Goal: Task Accomplishment & Management: Use online tool/utility

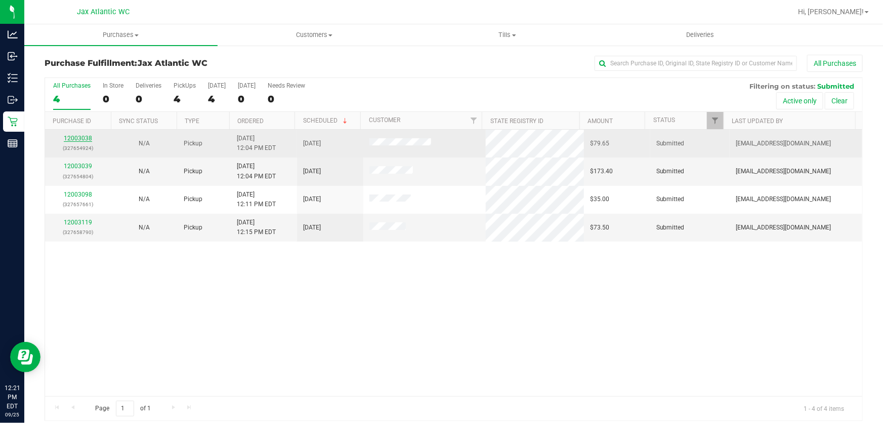
click at [82, 140] on link "12003038" at bounding box center [78, 138] width 28 height 7
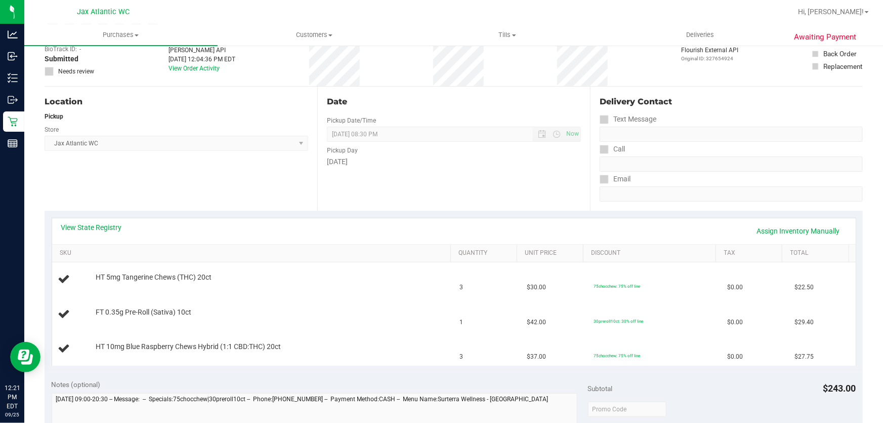
scroll to position [92, 0]
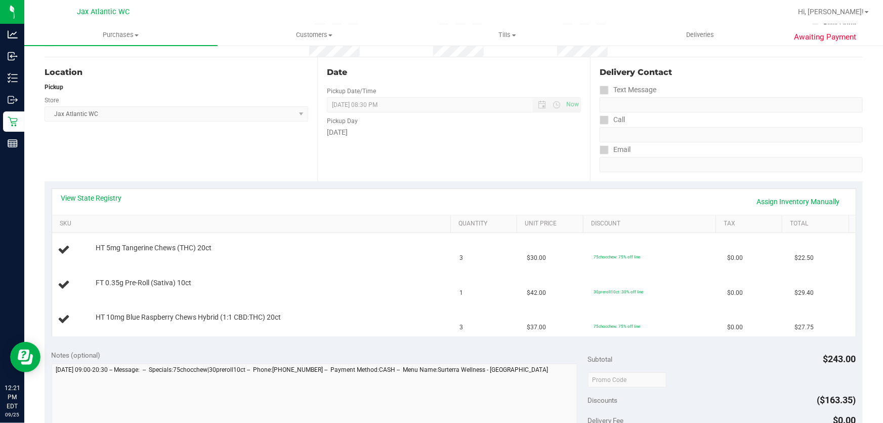
click at [98, 205] on div "View State Registry Assign Inventory Manually" at bounding box center [453, 201] width 785 height 17
click at [101, 202] on link "View State Registry" at bounding box center [91, 198] width 61 height 10
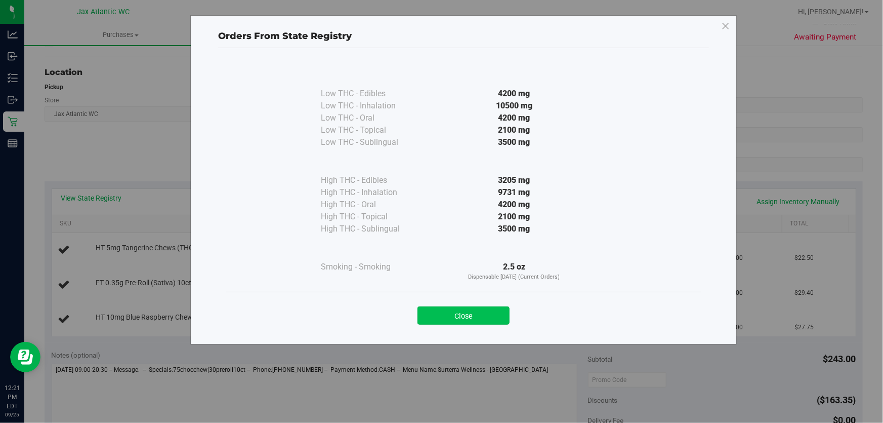
click at [488, 312] on button "Close" at bounding box center [464, 315] width 92 height 18
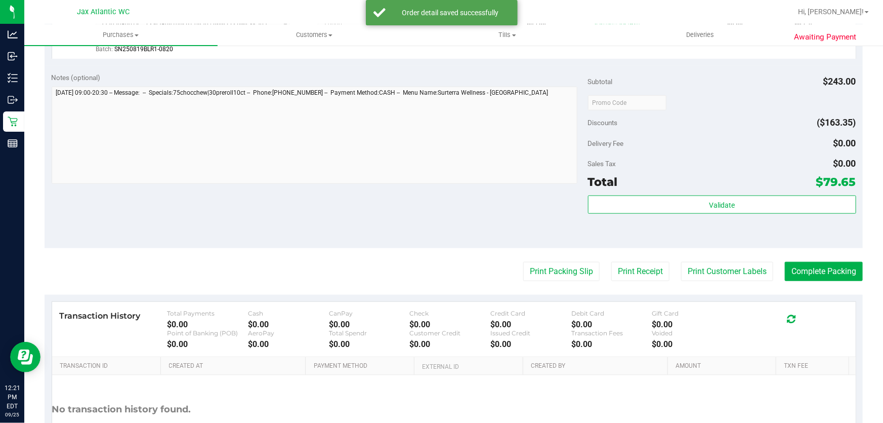
scroll to position [520, 0]
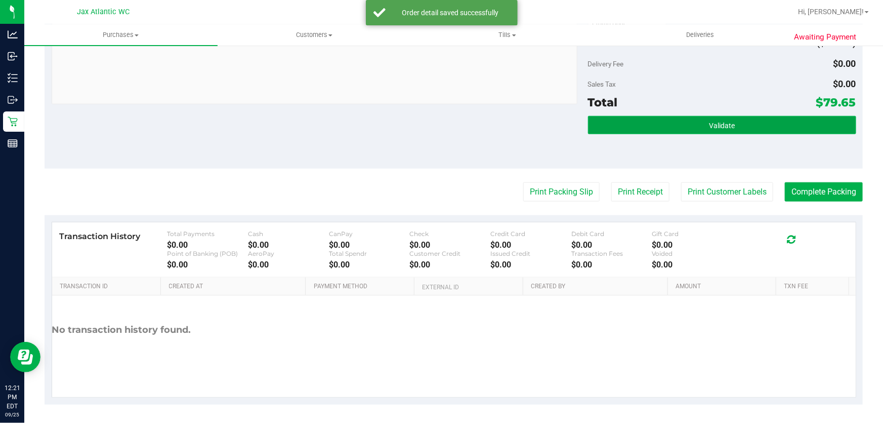
click at [709, 121] on span "Validate" at bounding box center [722, 125] width 26 height 8
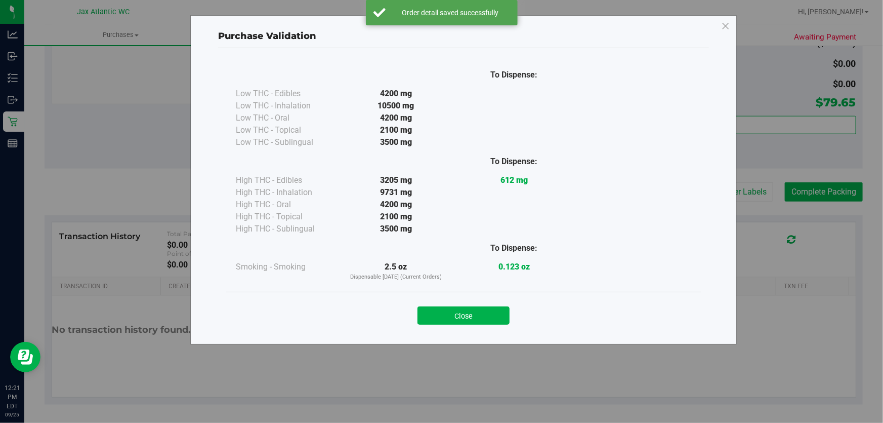
drag, startPoint x: 438, startPoint y: 311, endPoint x: 478, endPoint y: 263, distance: 62.1
click at [438, 312] on button "Close" at bounding box center [464, 315] width 92 height 18
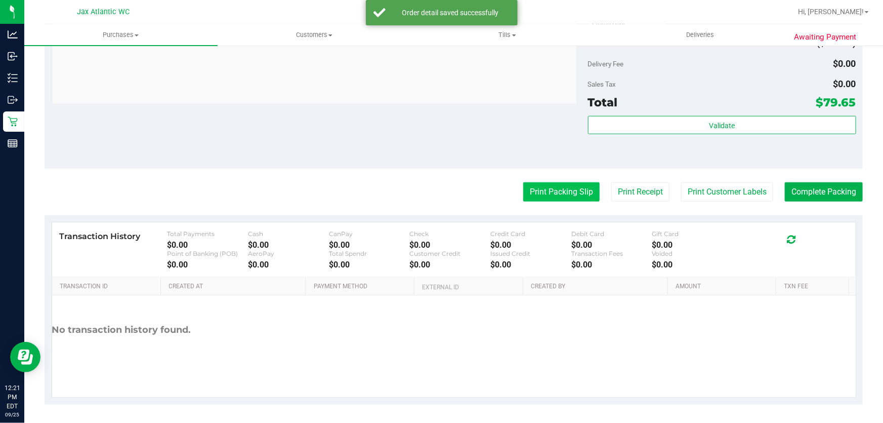
click at [526, 189] on button "Print Packing Slip" at bounding box center [561, 191] width 76 height 19
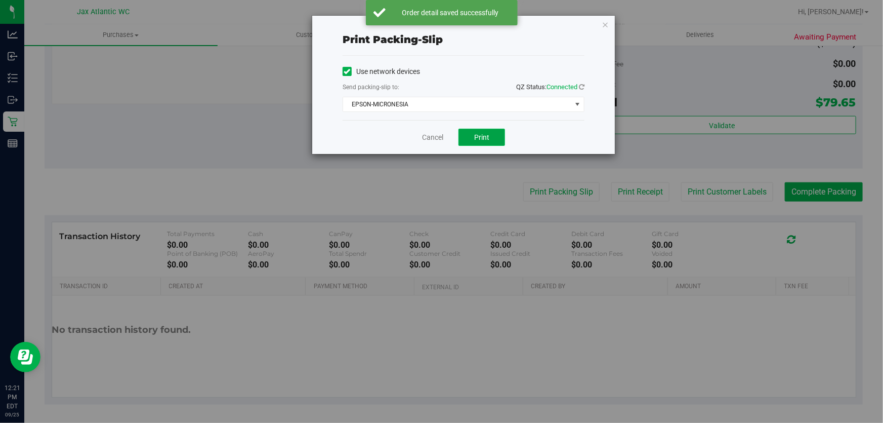
click at [470, 135] on button "Print" at bounding box center [482, 137] width 47 height 17
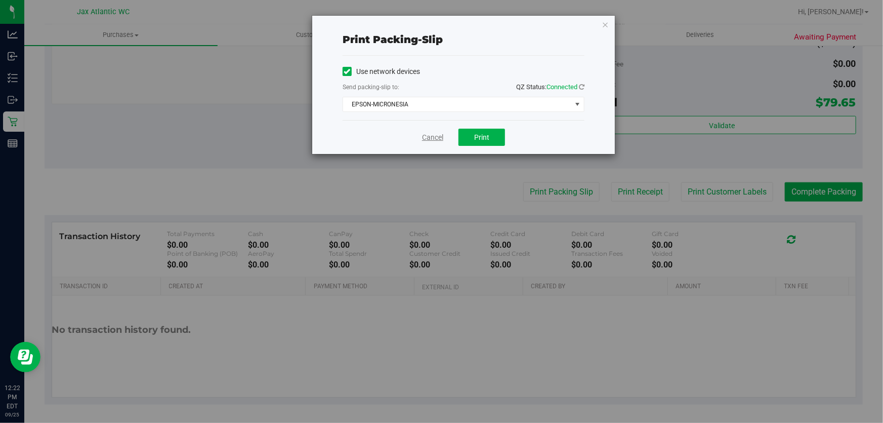
click at [442, 135] on link "Cancel" at bounding box center [432, 137] width 21 height 11
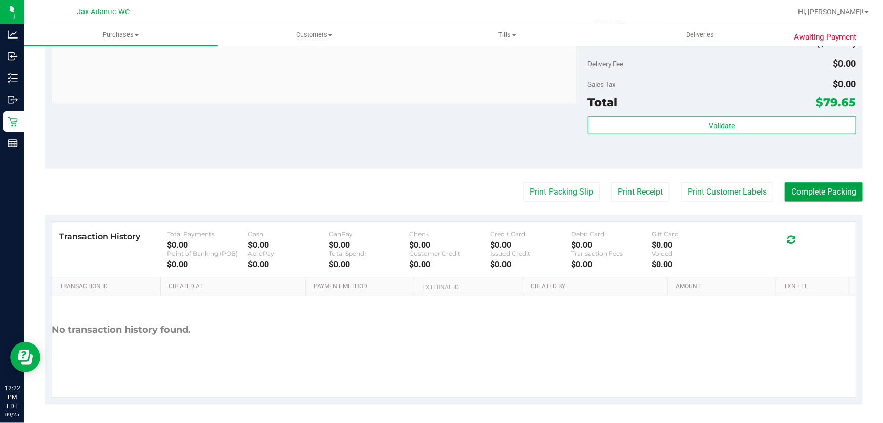
click at [827, 192] on button "Complete Packing" at bounding box center [824, 191] width 78 height 19
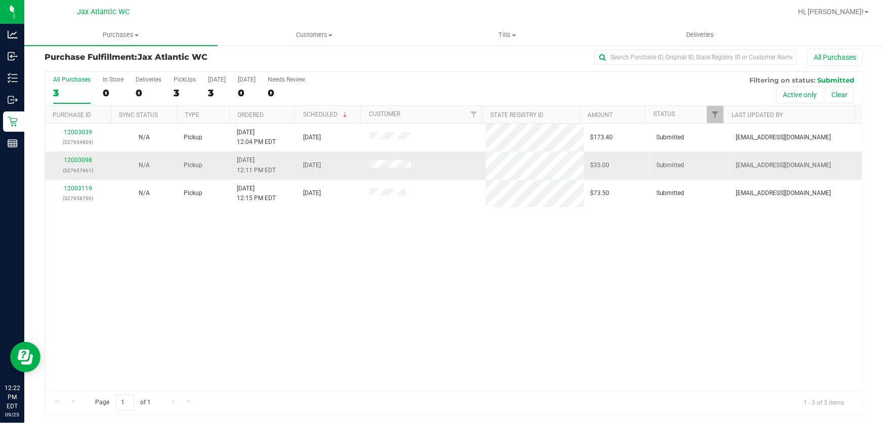
scroll to position [8, 0]
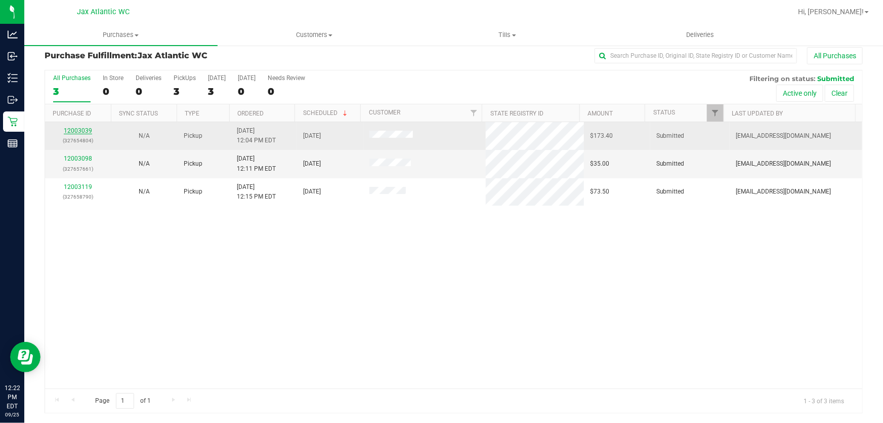
click at [78, 128] on link "12003039" at bounding box center [78, 130] width 28 height 7
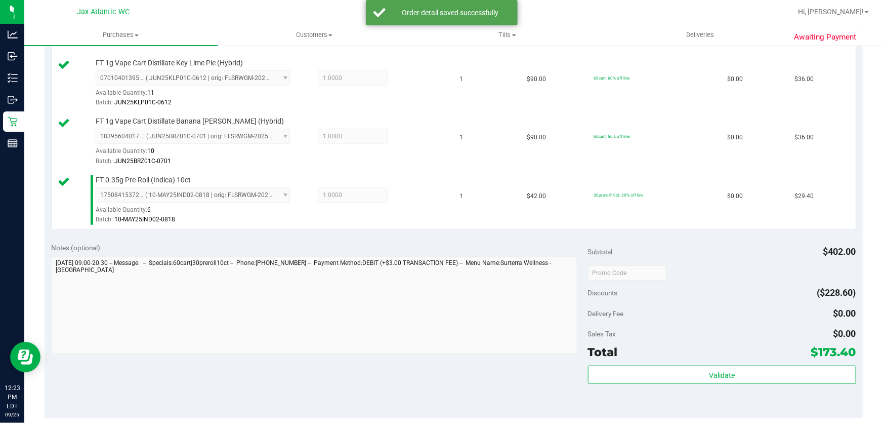
scroll to position [422, 0]
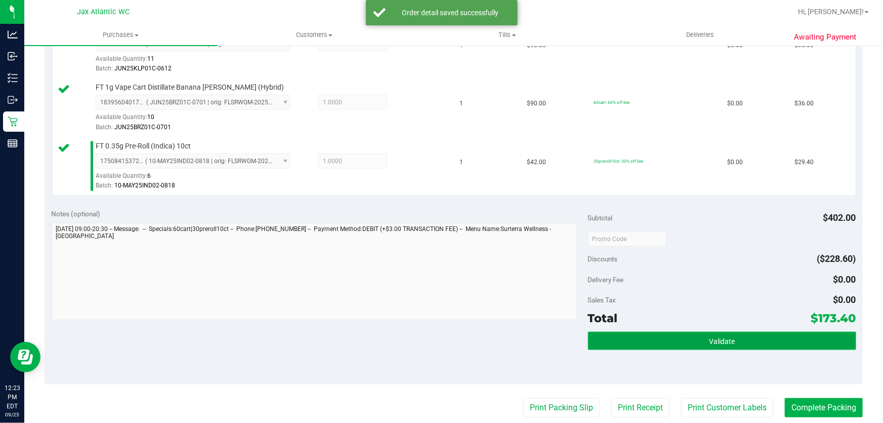
click at [643, 341] on button "Validate" at bounding box center [722, 340] width 268 height 18
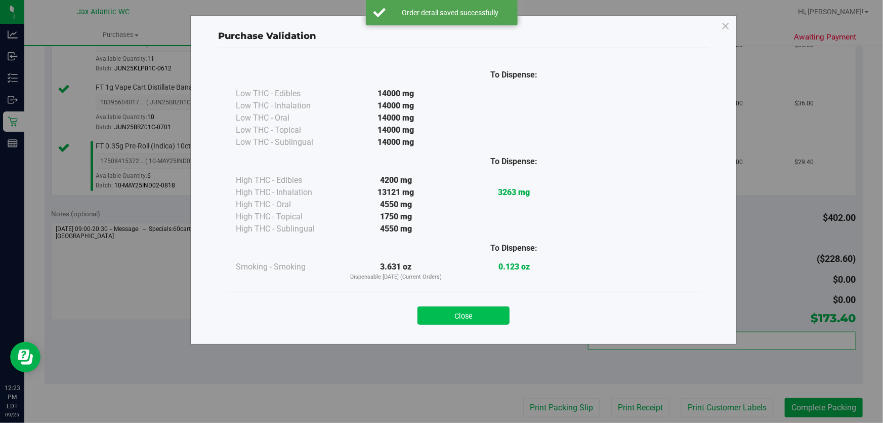
click at [455, 306] on button "Close" at bounding box center [464, 315] width 92 height 18
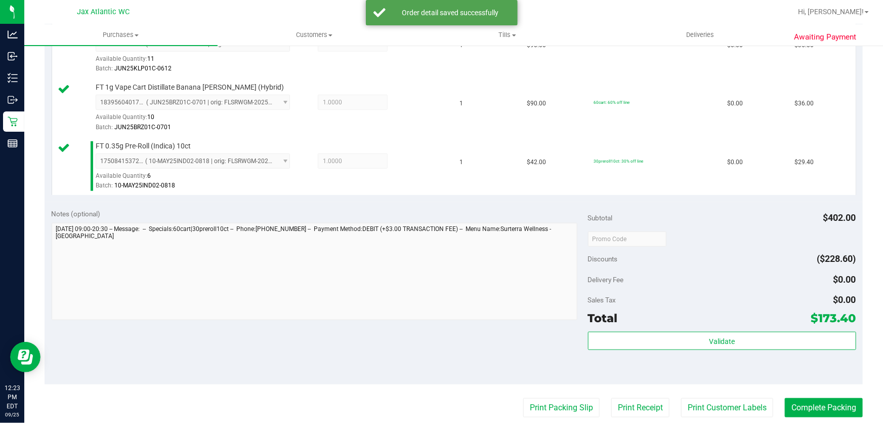
click at [591, 414] on div "Print Packing Slip Print Receipt Print Customer Labels Complete Packing" at bounding box center [454, 407] width 818 height 19
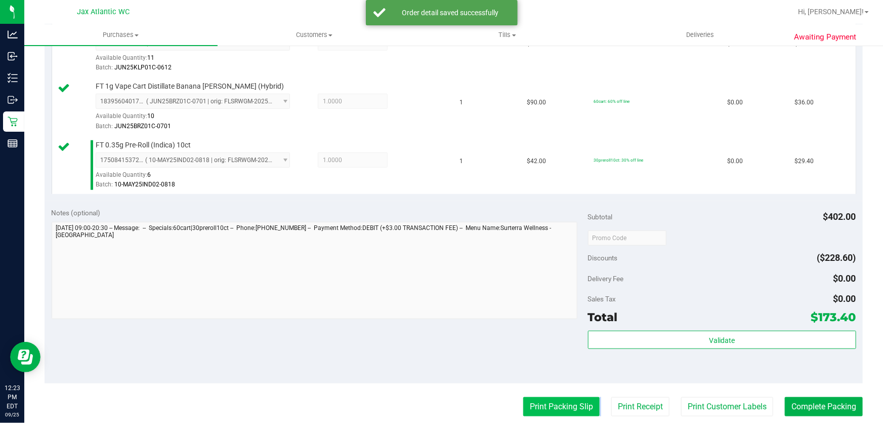
click at [579, 411] on button "Print Packing Slip" at bounding box center [561, 406] width 76 height 19
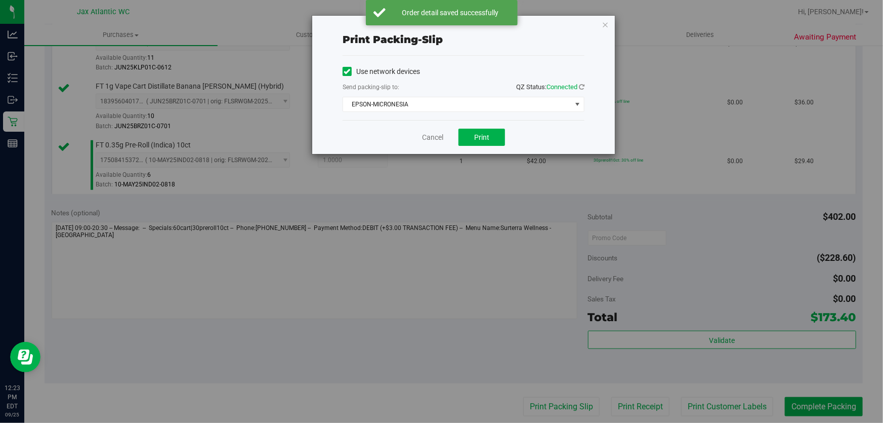
click at [474, 149] on div "Cancel Print" at bounding box center [464, 137] width 242 height 34
click at [479, 142] on button "Print" at bounding box center [482, 137] width 47 height 17
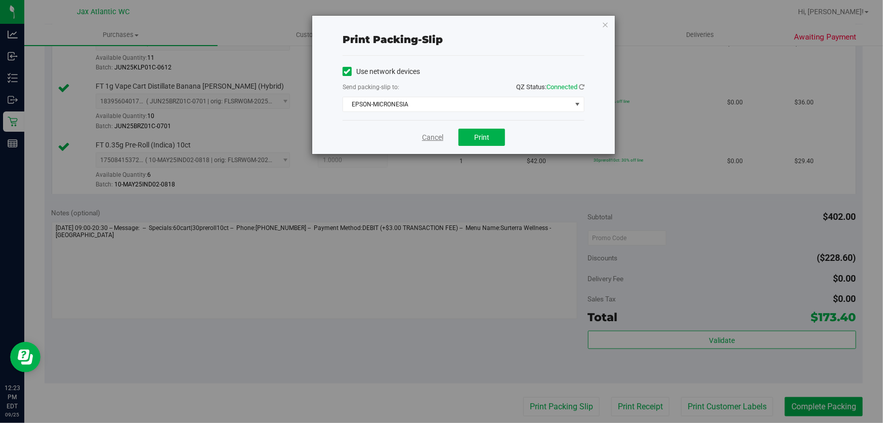
click at [428, 134] on link "Cancel" at bounding box center [432, 137] width 21 height 11
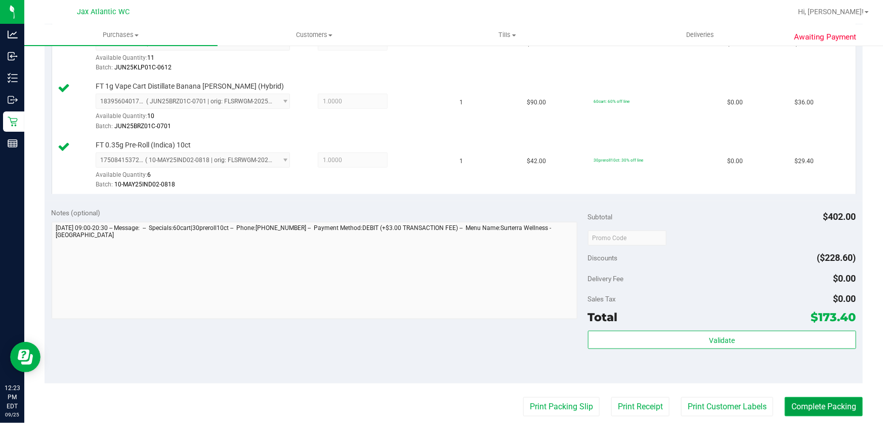
click at [828, 407] on button "Complete Packing" at bounding box center [824, 406] width 78 height 19
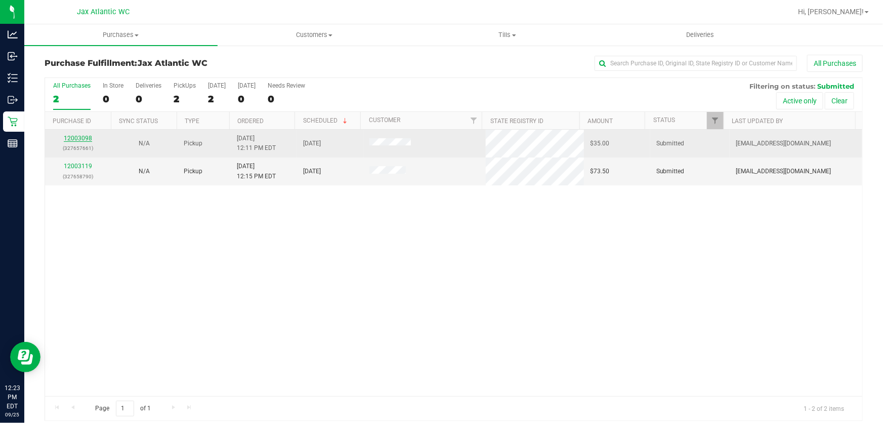
click at [90, 141] on link "12003098" at bounding box center [78, 138] width 28 height 7
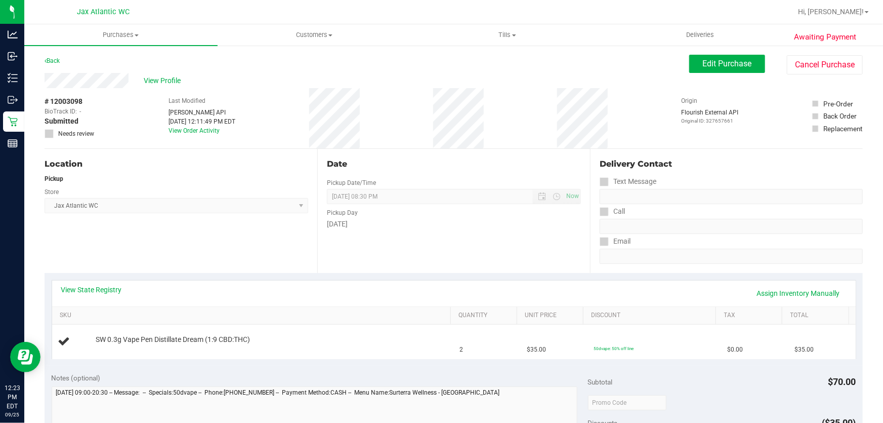
click at [105, 280] on div "View State Registry Assign Inventory Manually SKU Quantity Unit Price Discount …" at bounding box center [454, 319] width 805 height 79
click at [106, 285] on link "View State Registry" at bounding box center [91, 289] width 61 height 10
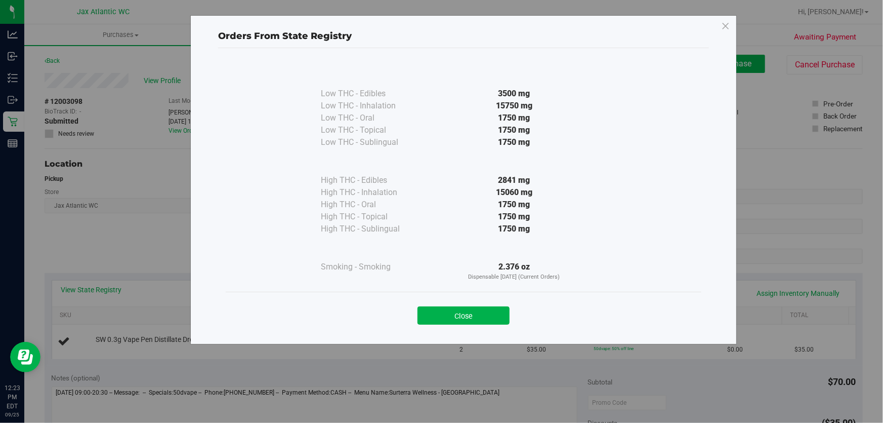
drag, startPoint x: 487, startPoint y: 316, endPoint x: 477, endPoint y: 293, distance: 25.6
click at [487, 316] on button "Close" at bounding box center [464, 315] width 92 height 18
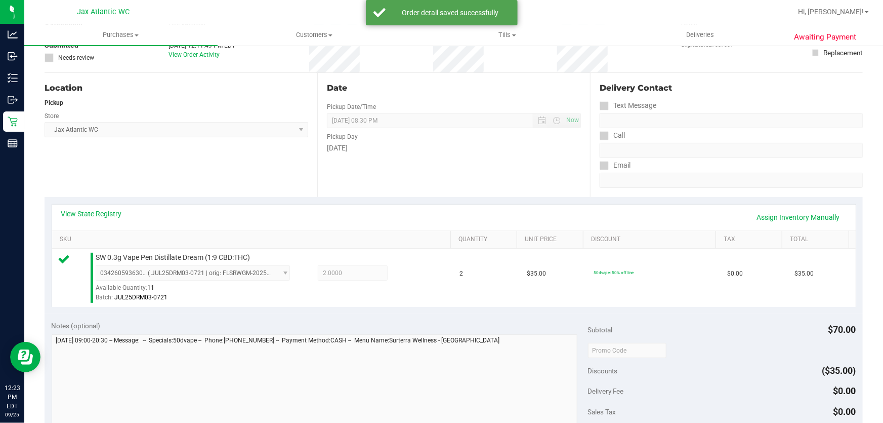
scroll to position [184, 0]
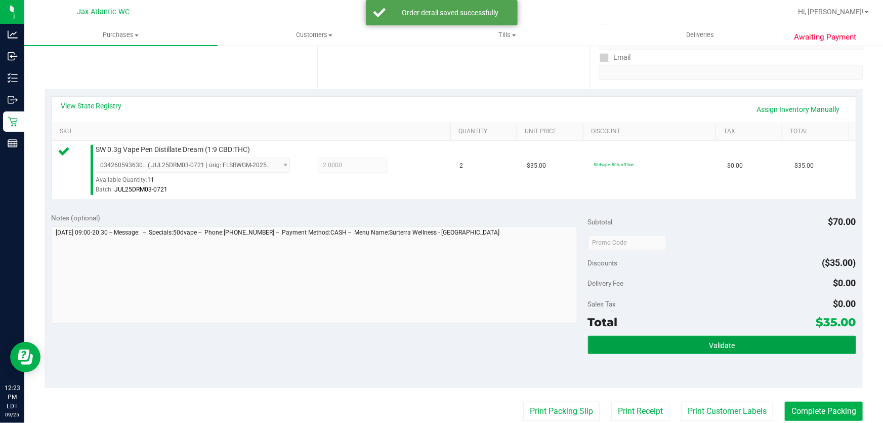
click at [691, 351] on button "Validate" at bounding box center [722, 345] width 268 height 18
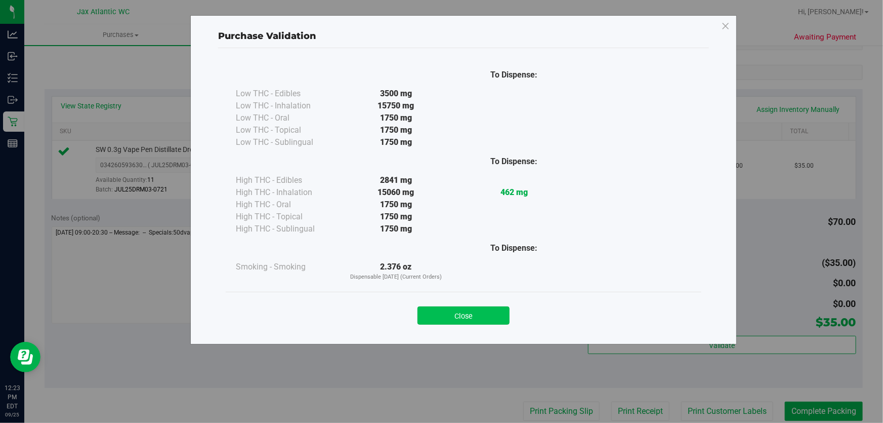
drag, startPoint x: 505, startPoint y: 301, endPoint x: 488, endPoint y: 322, distance: 27.0
click at [505, 301] on div "Close" at bounding box center [463, 312] width 461 height 25
click at [488, 322] on button "Close" at bounding box center [464, 315] width 92 height 18
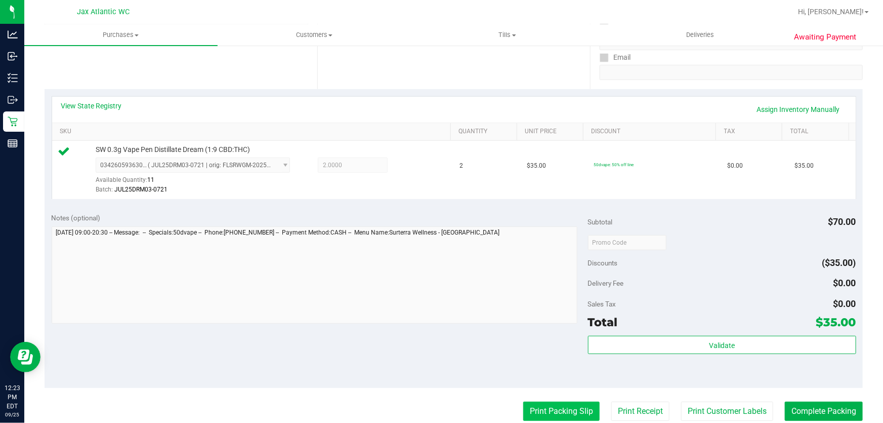
click at [572, 417] on button "Print Packing Slip" at bounding box center [561, 410] width 76 height 19
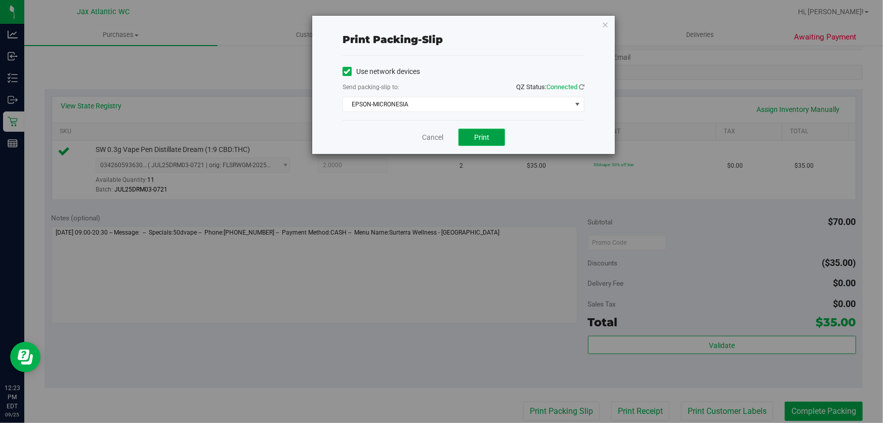
click at [471, 142] on button "Print" at bounding box center [482, 137] width 47 height 17
click at [432, 138] on link "Cancel" at bounding box center [432, 137] width 21 height 11
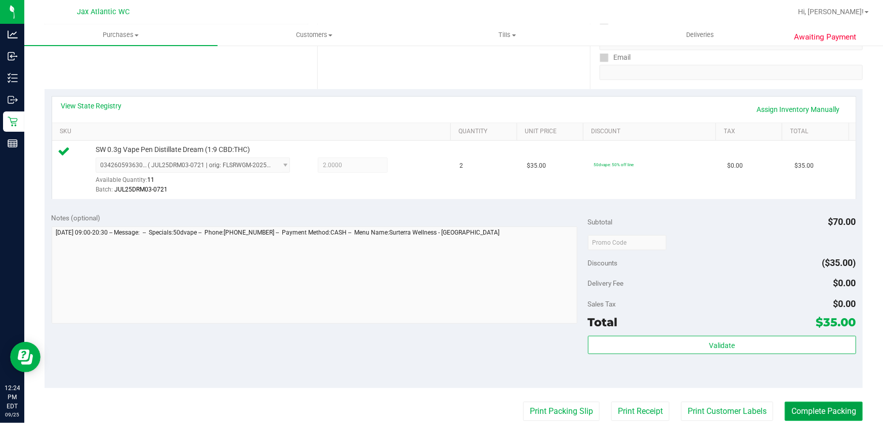
click at [823, 405] on button "Complete Packing" at bounding box center [824, 410] width 78 height 19
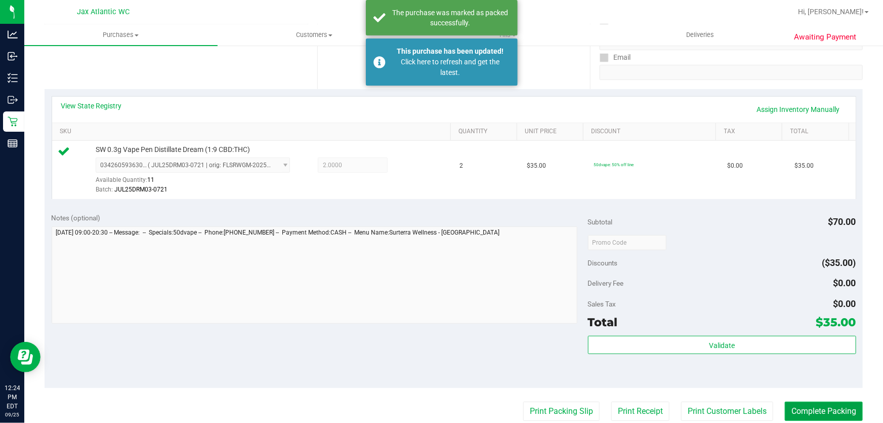
click at [840, 404] on button "Complete Packing" at bounding box center [824, 410] width 78 height 19
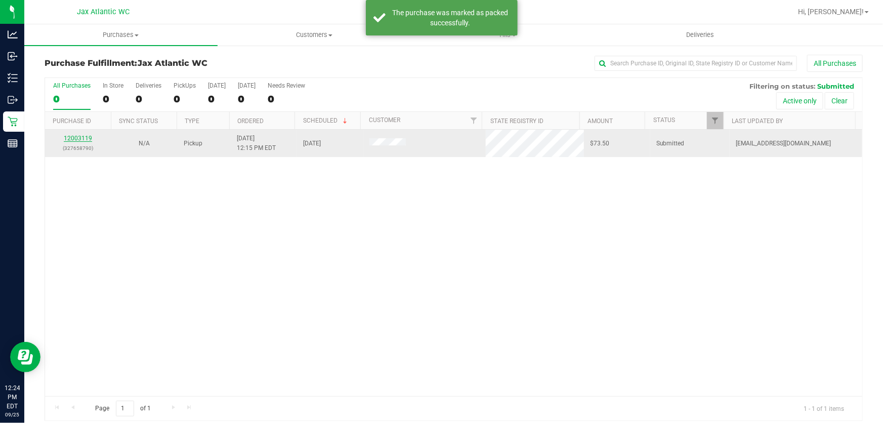
click at [81, 138] on link "12003119" at bounding box center [78, 138] width 28 height 7
click at [77, 139] on link "12003119" at bounding box center [78, 138] width 28 height 7
click at [101, 137] on div "12003119 (327658790)" at bounding box center [78, 143] width 54 height 19
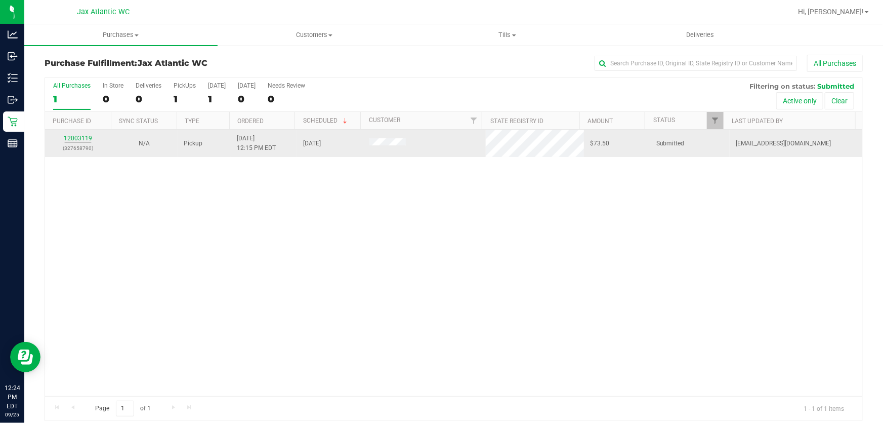
click at [91, 138] on div "12003119 (327658790)" at bounding box center [78, 143] width 54 height 19
click at [86, 138] on link "12003119" at bounding box center [78, 138] width 28 height 7
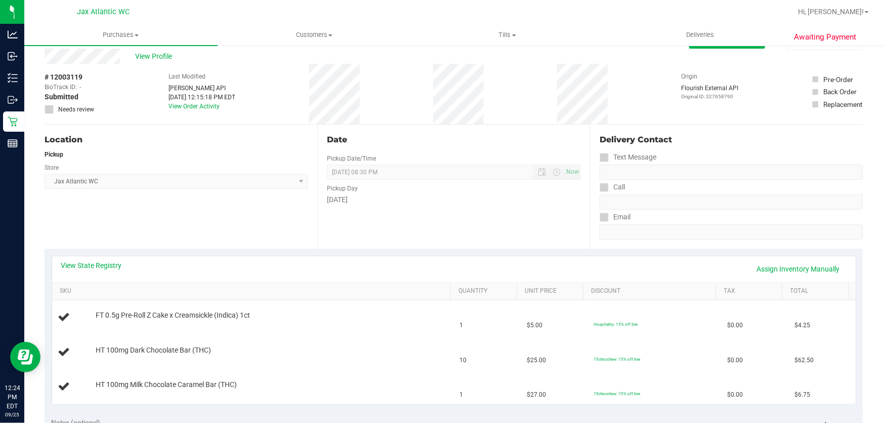
scroll to position [46, 0]
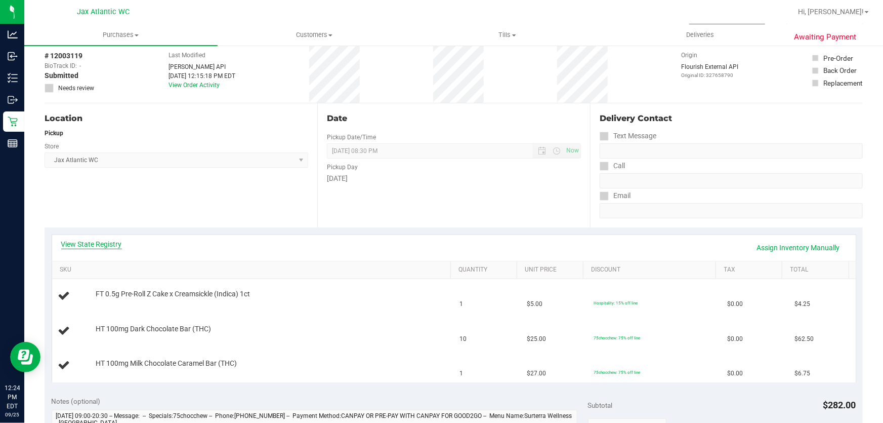
click at [97, 239] on link "View State Registry" at bounding box center [91, 244] width 61 height 10
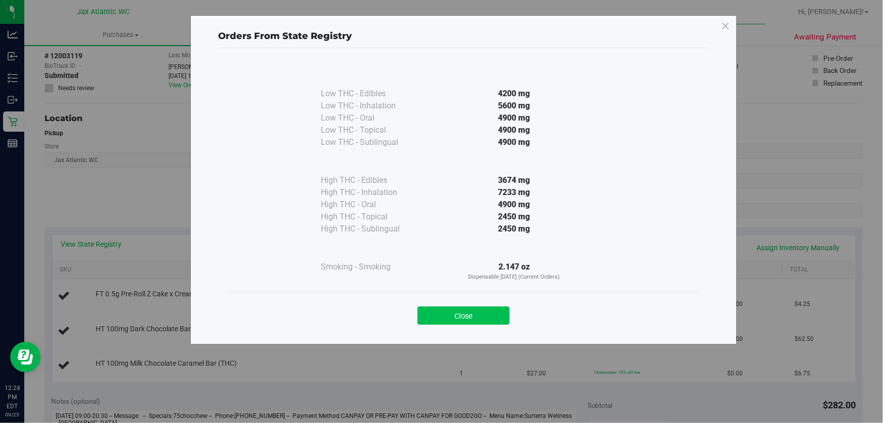
click at [456, 315] on button "Close" at bounding box center [464, 315] width 92 height 18
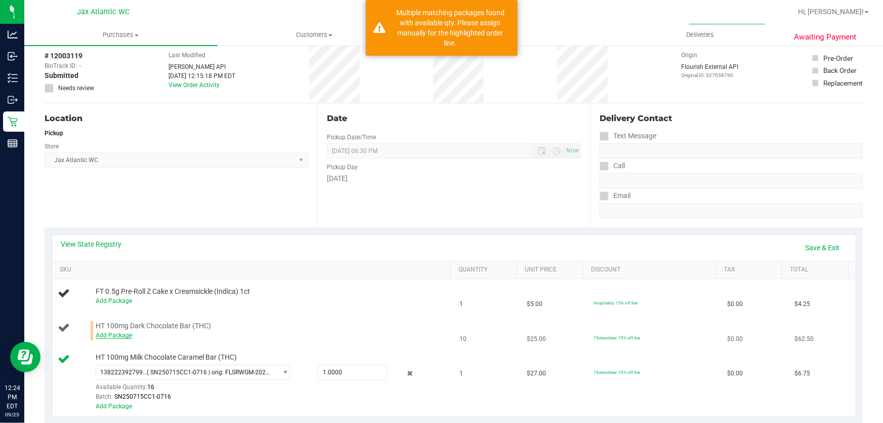
click at [123, 335] on link "Add Package" at bounding box center [114, 334] width 36 height 7
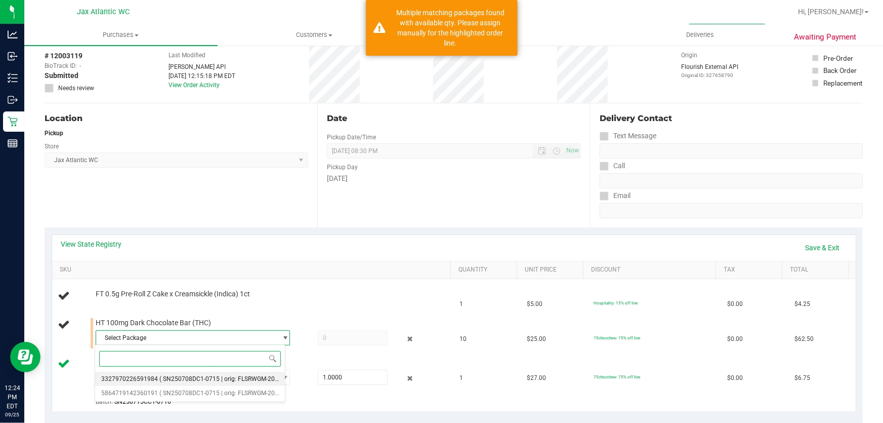
click at [236, 371] on li "3327970226591984 ( SN250708DC1-0715 | orig: FLSRWGM-20250721-248 )" at bounding box center [190, 378] width 190 height 14
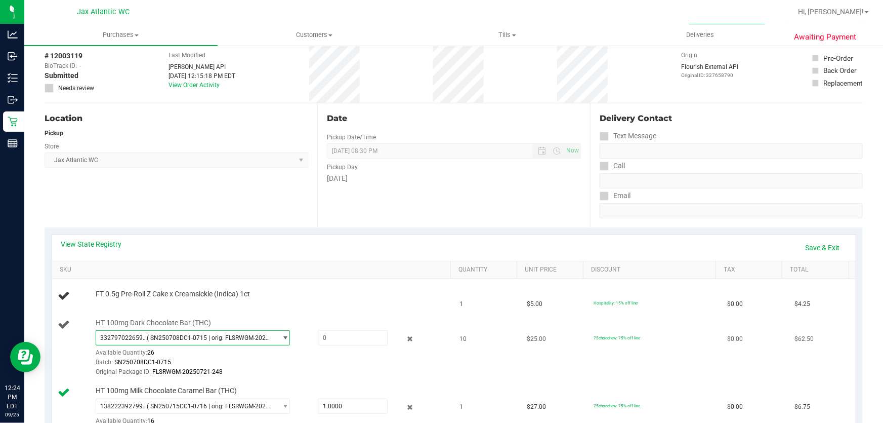
click at [247, 342] on span "3327970226591984 ( SN250708DC1-0715 | orig: FLSRWGM-20250721-248 )" at bounding box center [186, 337] width 181 height 14
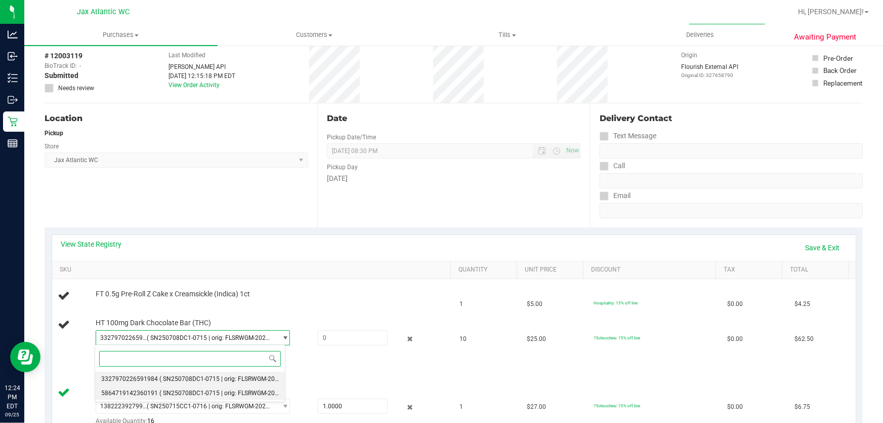
click at [209, 393] on span "( SN250708DC1-0715 | orig: FLSRWGM-20250721-313 )" at bounding box center [235, 392] width 152 height 7
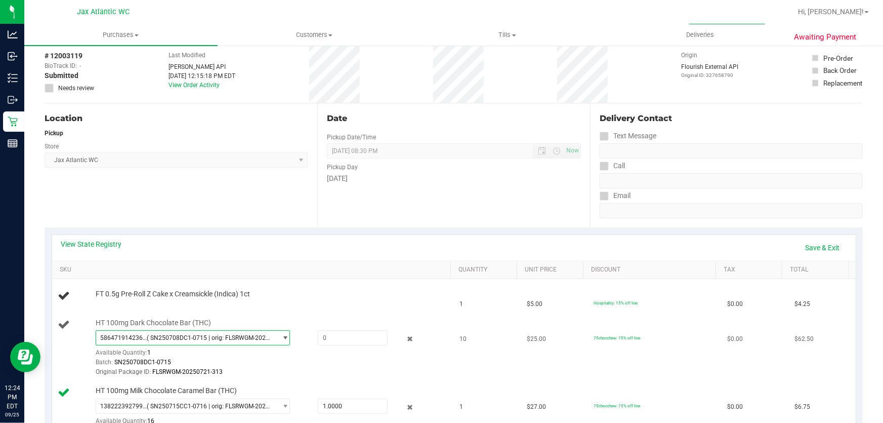
click at [228, 335] on span "( SN250708DC1-0715 | orig: FLSRWGM-20250721-313 )" at bounding box center [210, 337] width 126 height 7
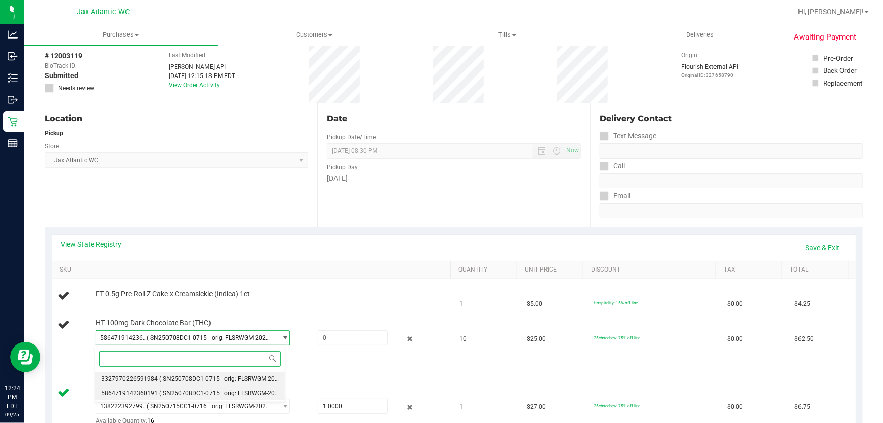
click at [177, 379] on span "( SN250708DC1-0715 | orig: FLSRWGM-20250721-248 )" at bounding box center [235, 378] width 152 height 7
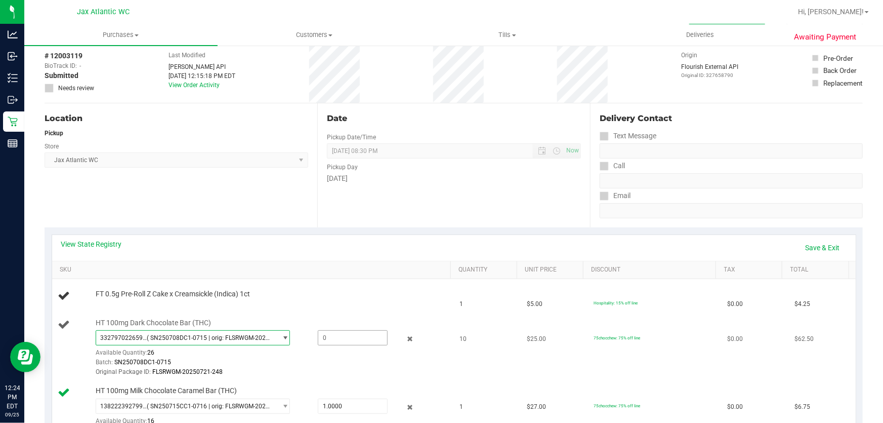
click at [325, 334] on span at bounding box center [353, 337] width 70 height 15
type input "10"
type input "10.0000"
click at [330, 289] on div "FT 0.5g Pre-Roll Z Cake x Creamsickle (Indica) 1ct" at bounding box center [269, 294] width 356 height 10
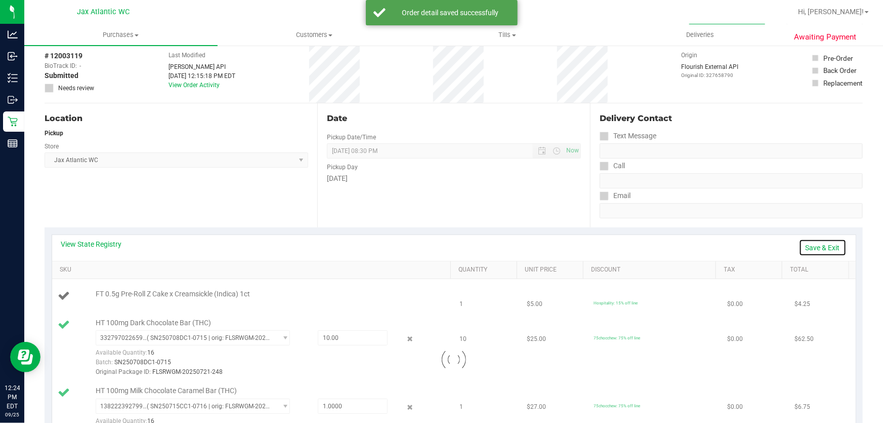
click at [823, 246] on link "Save & Exit" at bounding box center [823, 247] width 48 height 17
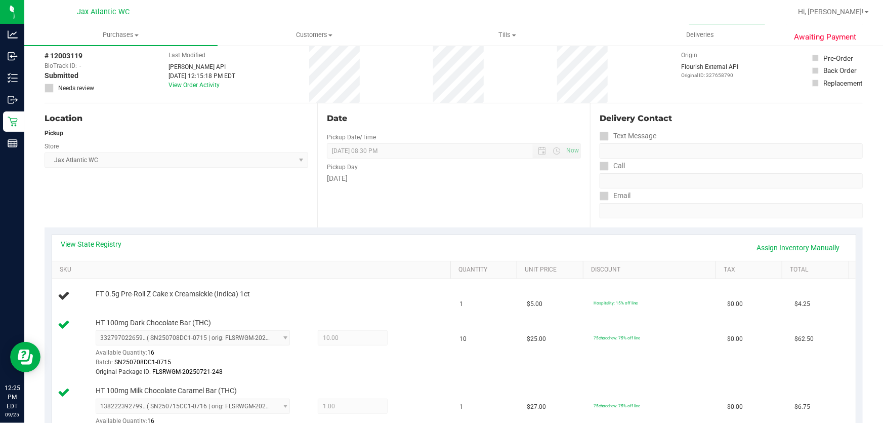
click at [522, 216] on div "Date Pickup Date/Time 09/25/2025 Now 09/25/2025 08:30 PM Now Pickup Day Thursday" at bounding box center [453, 165] width 273 height 124
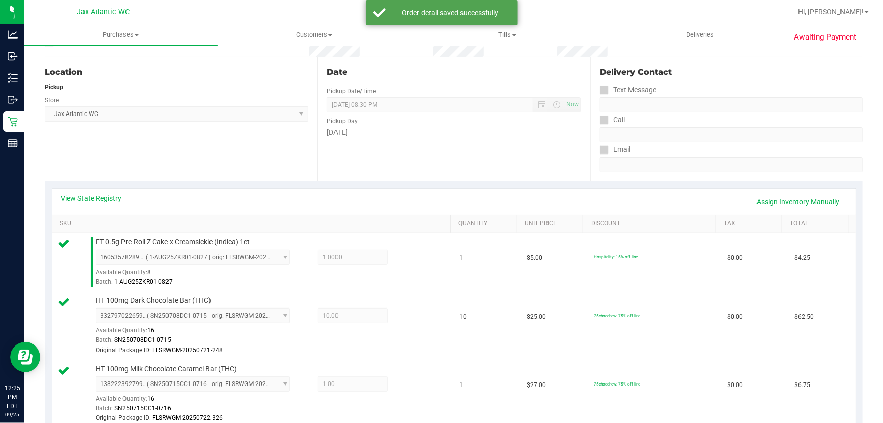
scroll to position [322, 0]
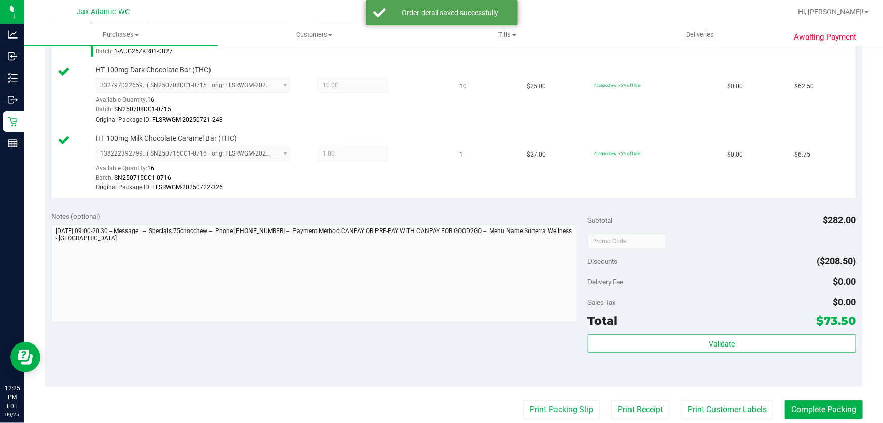
click at [653, 329] on div "Subtotal $282.00 Discounts ($208.50) Delivery Fee $0.00 Sales Tax $0.00 Total $…" at bounding box center [722, 295] width 268 height 169
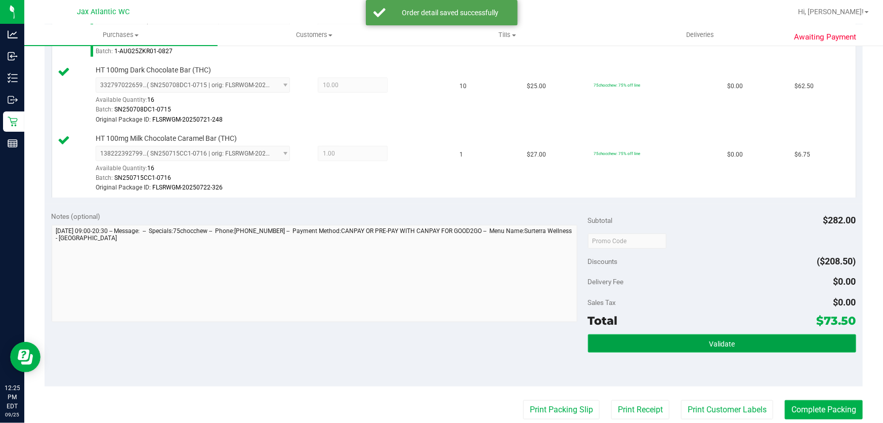
click at [652, 335] on button "Validate" at bounding box center [722, 343] width 268 height 18
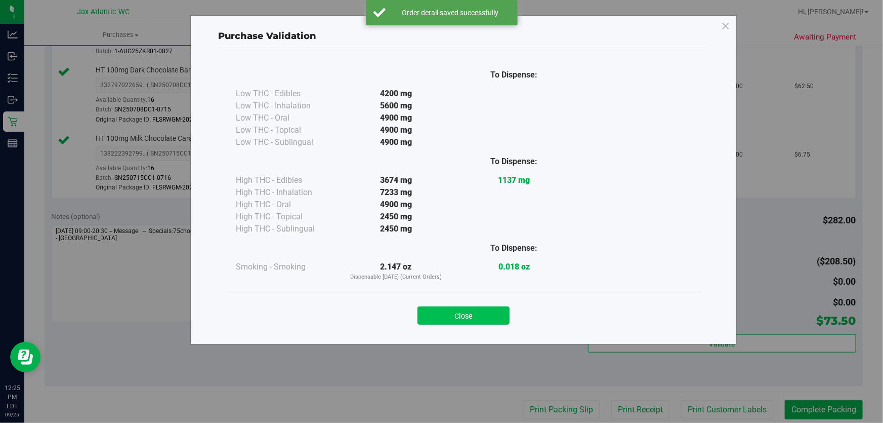
click at [444, 321] on button "Close" at bounding box center [464, 315] width 92 height 18
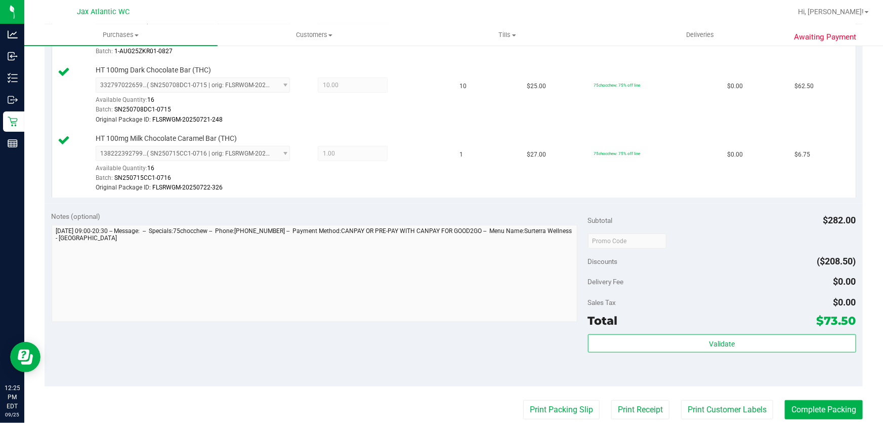
scroll to position [460, 0]
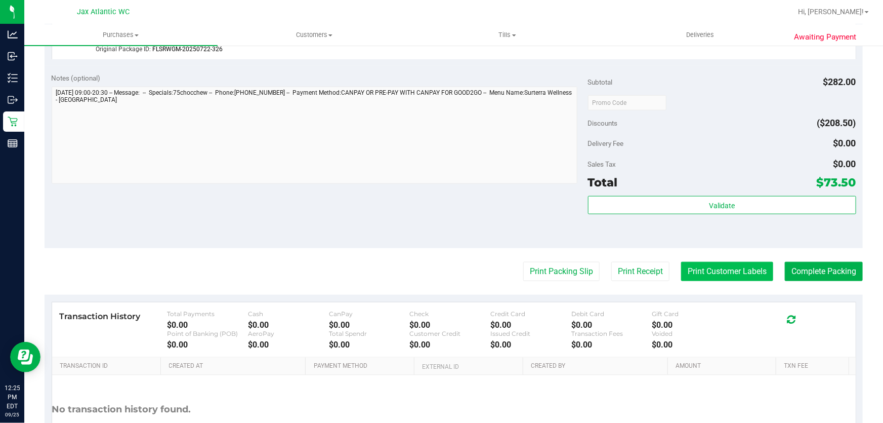
click at [691, 269] on button "Print Customer Labels" at bounding box center [727, 271] width 92 height 19
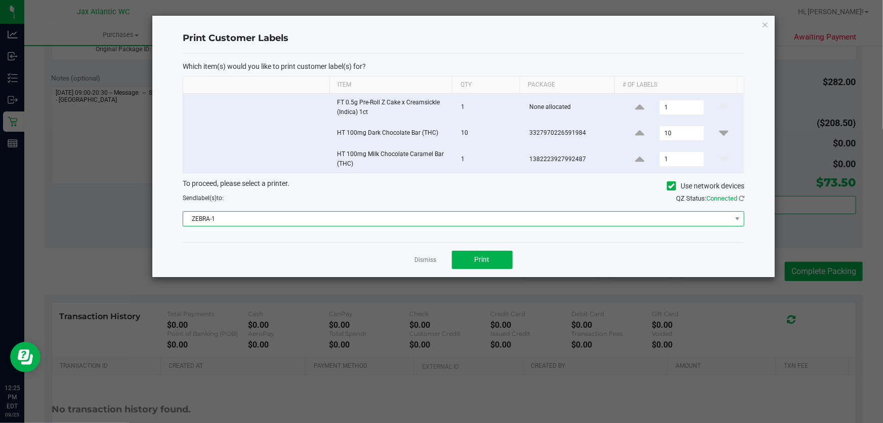
click at [420, 222] on span "ZEBRA-1" at bounding box center [457, 219] width 548 height 14
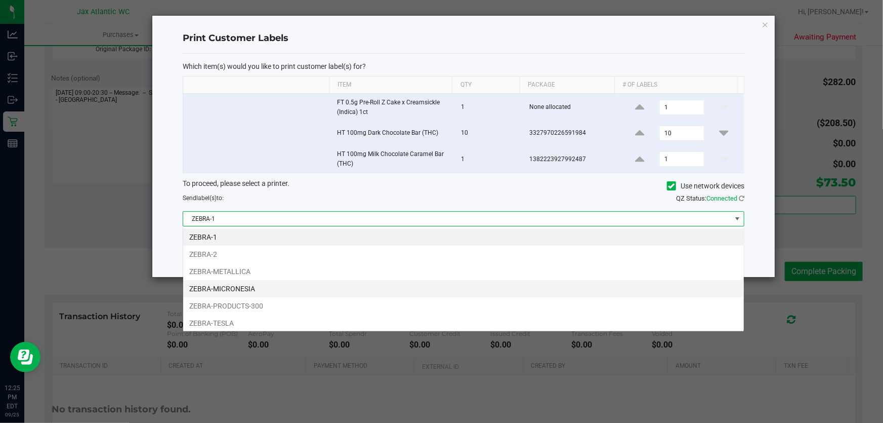
scroll to position [15, 562]
click at [257, 292] on li "ZEBRA-MICRONESIA" at bounding box center [463, 288] width 561 height 17
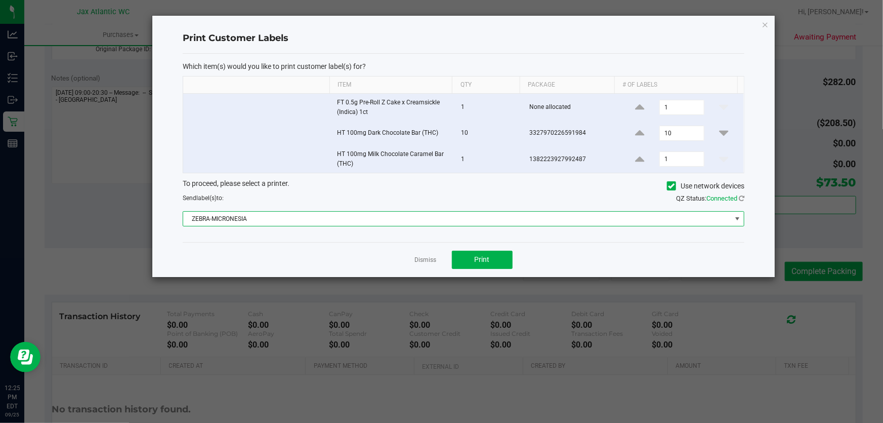
click at [429, 258] on link "Dismiss" at bounding box center [426, 260] width 22 height 9
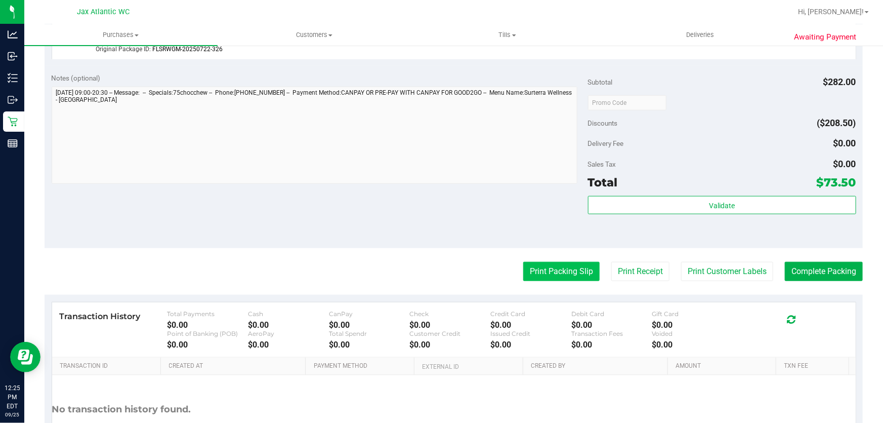
click at [586, 271] on button "Print Packing Slip" at bounding box center [561, 271] width 76 height 19
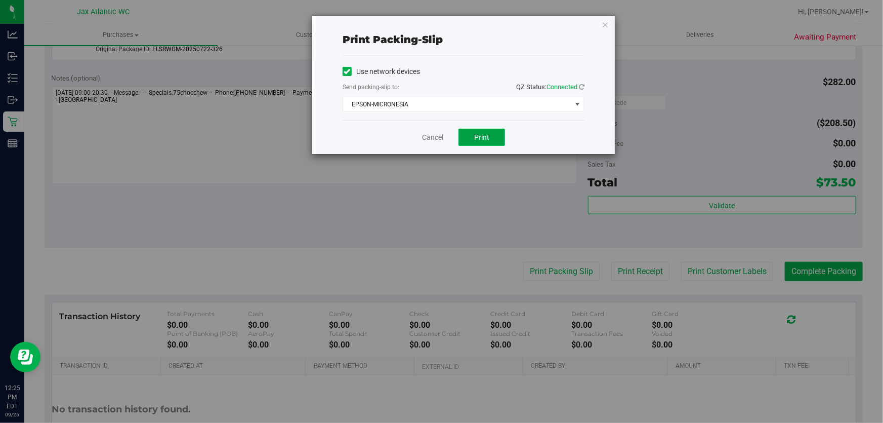
click at [497, 143] on button "Print" at bounding box center [482, 137] width 47 height 17
click at [428, 135] on link "Cancel" at bounding box center [432, 137] width 21 height 11
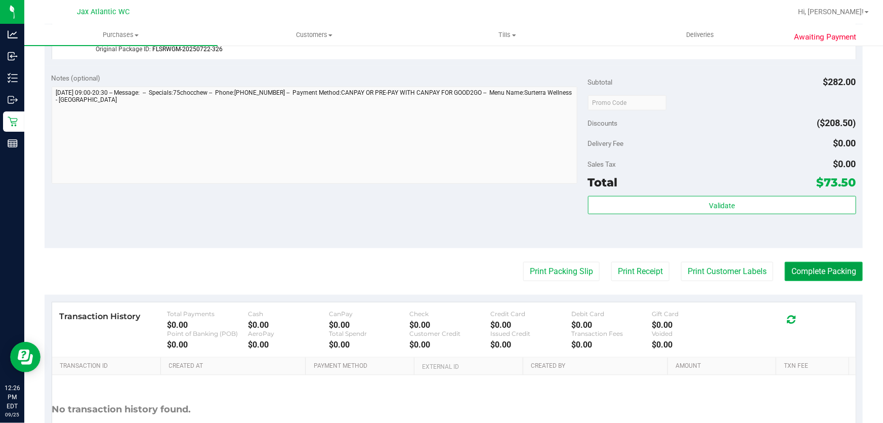
click at [824, 262] on button "Complete Packing" at bounding box center [824, 271] width 78 height 19
drag, startPoint x: 832, startPoint y: 261, endPoint x: 840, endPoint y: 254, distance: 10.4
click at [839, 254] on purchase-details "Back Edit Purchase Cancel Purchase View Profile # 12003119 BioTrack ID: - Submi…" at bounding box center [454, 39] width 818 height 889
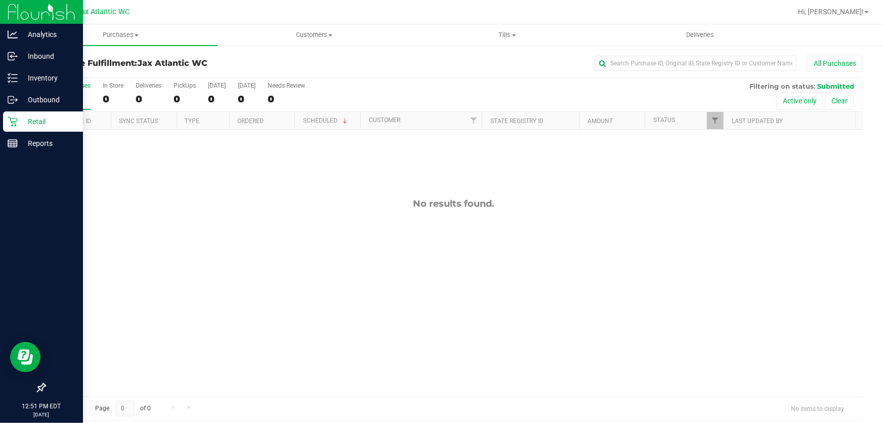
click at [14, 117] on icon at bounding box center [13, 121] width 10 height 10
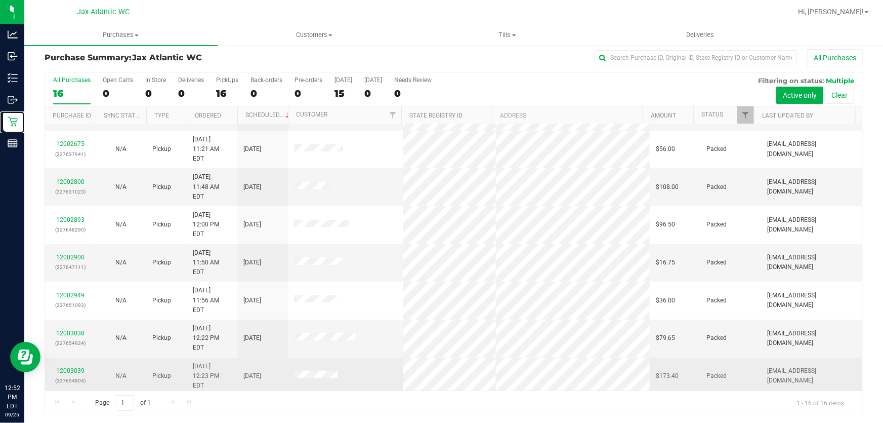
scroll to position [8, 0]
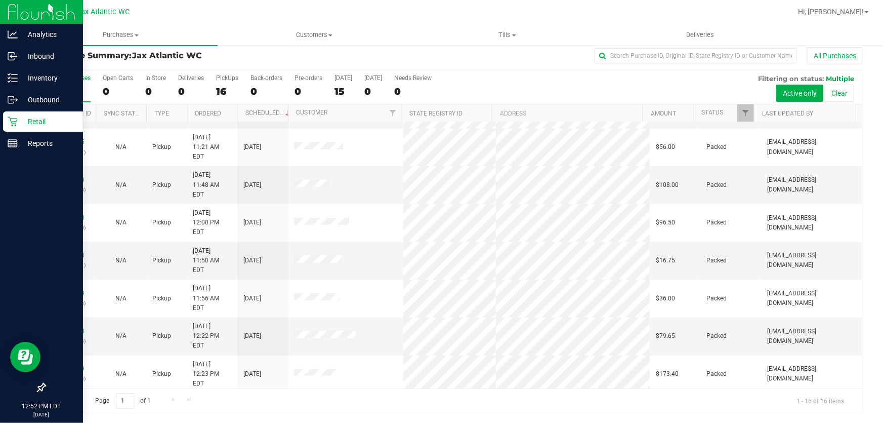
click at [41, 125] on p "Retail" at bounding box center [48, 121] width 61 height 12
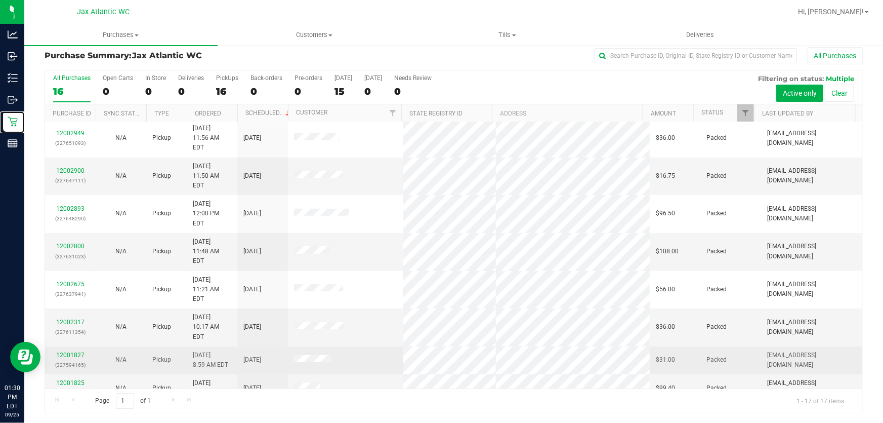
scroll to position [209, 0]
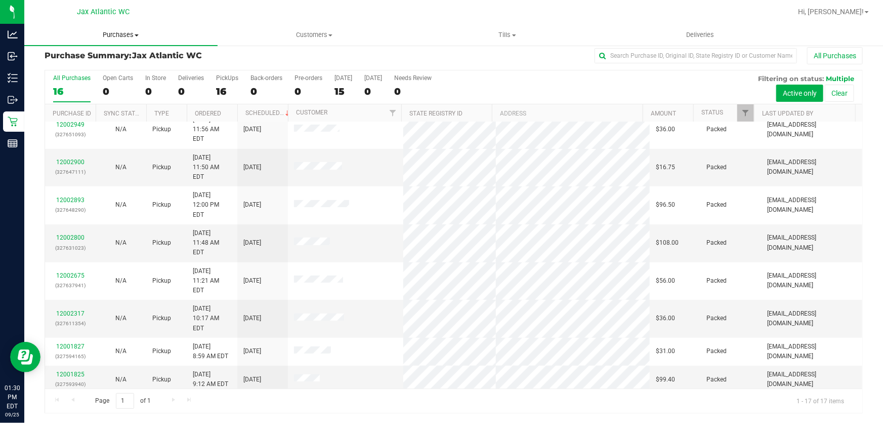
click at [134, 41] on uib-tab-heading "Purchases Summary of purchases Fulfillment All purchases" at bounding box center [120, 34] width 193 height 21
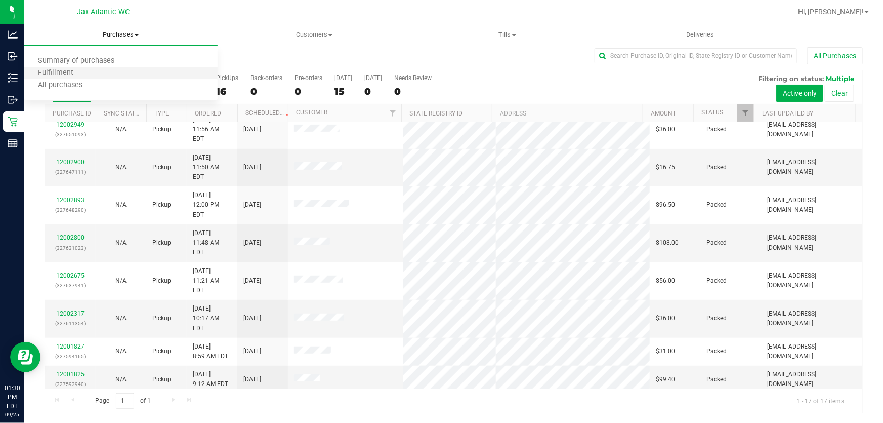
click at [92, 71] on li "Fulfillment" at bounding box center [120, 73] width 193 height 12
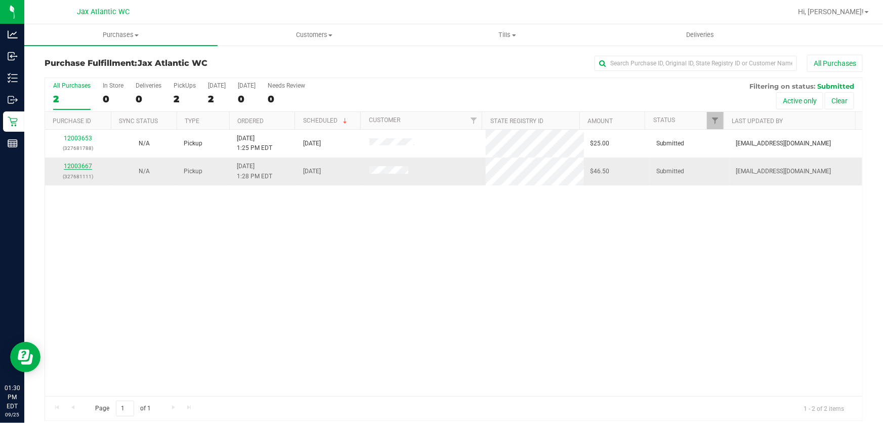
click at [90, 165] on link "12003667" at bounding box center [78, 165] width 28 height 7
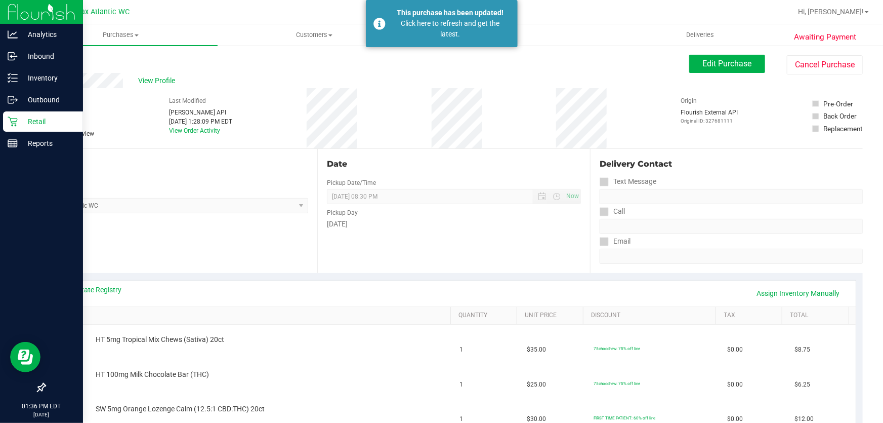
click at [18, 119] on p "Retail" at bounding box center [48, 121] width 61 height 12
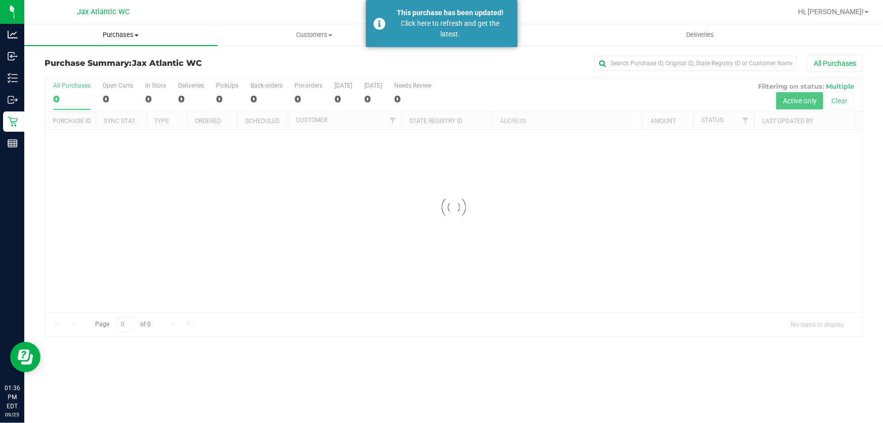
click at [116, 38] on span "Purchases" at bounding box center [120, 34] width 193 height 9
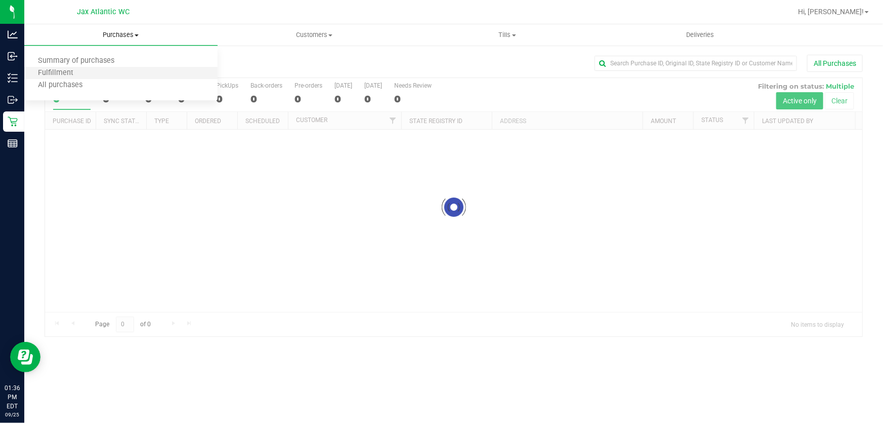
click at [86, 72] on li "Fulfillment" at bounding box center [120, 73] width 193 height 12
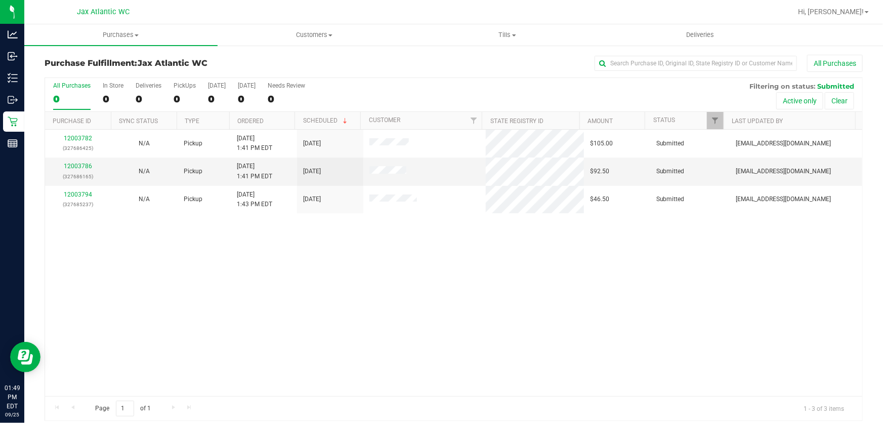
click at [352, 243] on div "12003782 (327686425) N/A Pickup 9/25/2025 1:41 PM EDT 9/25/2025 $105.00 Submitt…" at bounding box center [453, 263] width 817 height 266
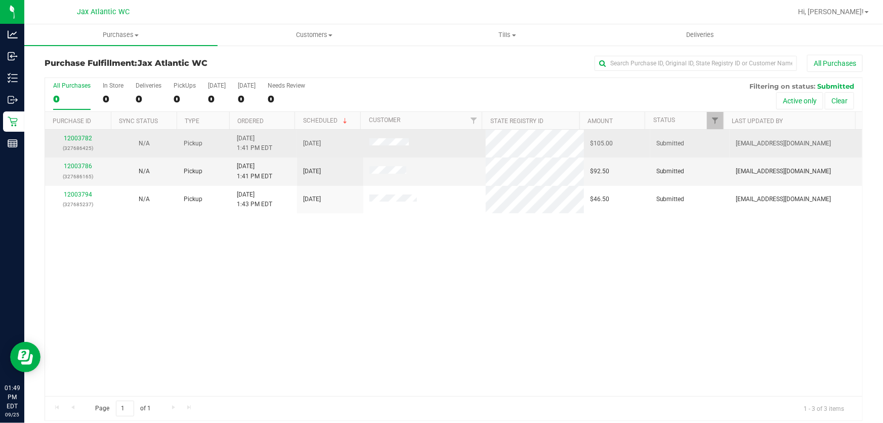
click at [80, 142] on div "12003782 (327686425)" at bounding box center [78, 143] width 54 height 19
click at [82, 136] on link "12003782" at bounding box center [78, 138] width 28 height 7
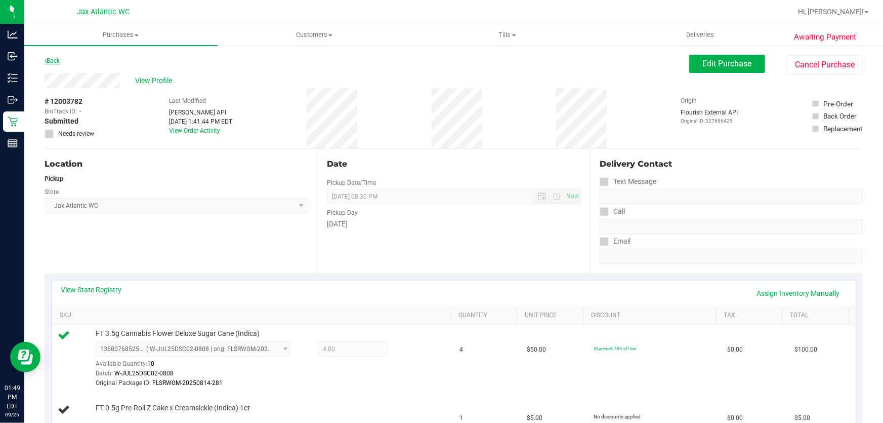
click at [60, 62] on link "Back" at bounding box center [52, 60] width 15 height 7
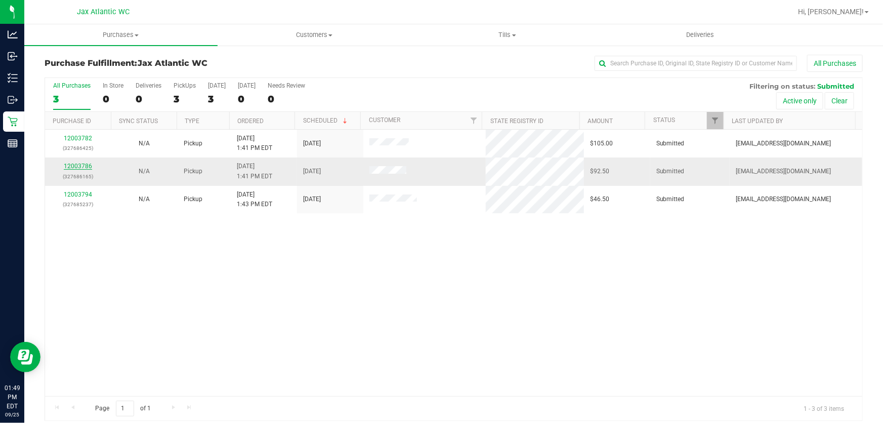
click at [88, 168] on link "12003786" at bounding box center [78, 165] width 28 height 7
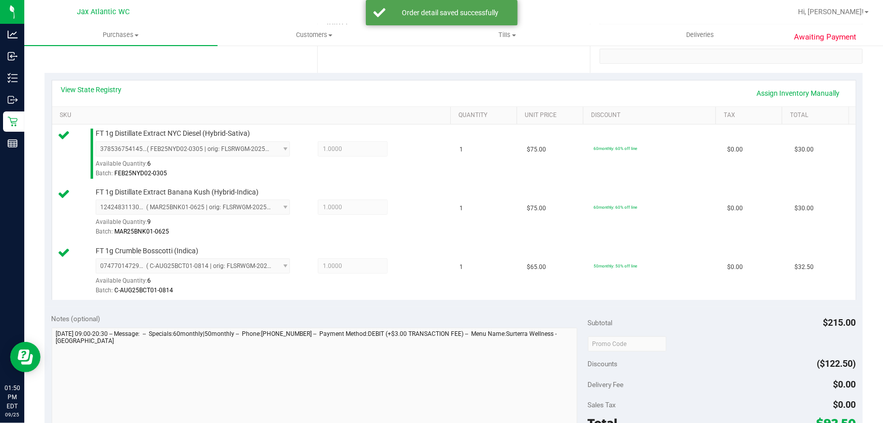
scroll to position [322, 0]
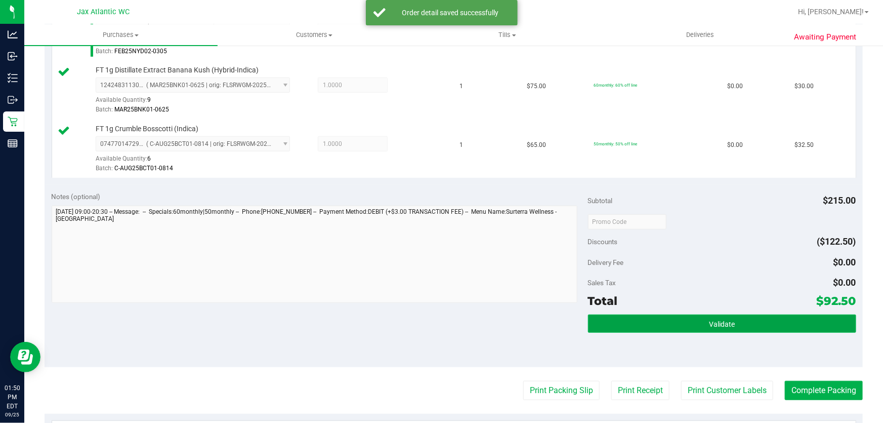
click at [733, 318] on button "Validate" at bounding box center [722, 323] width 268 height 18
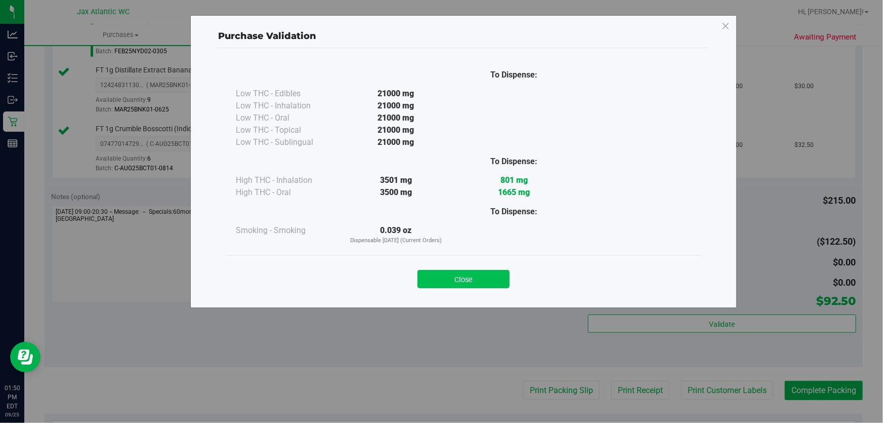
click at [464, 280] on button "Close" at bounding box center [464, 279] width 92 height 18
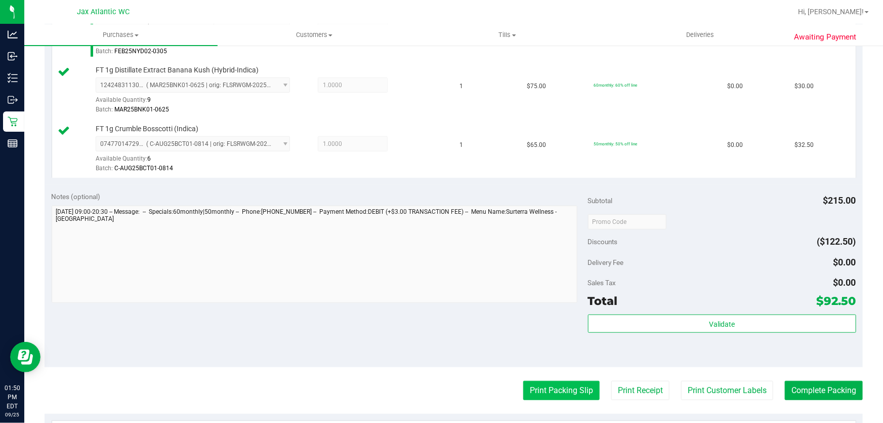
click at [561, 391] on button "Print Packing Slip" at bounding box center [561, 390] width 76 height 19
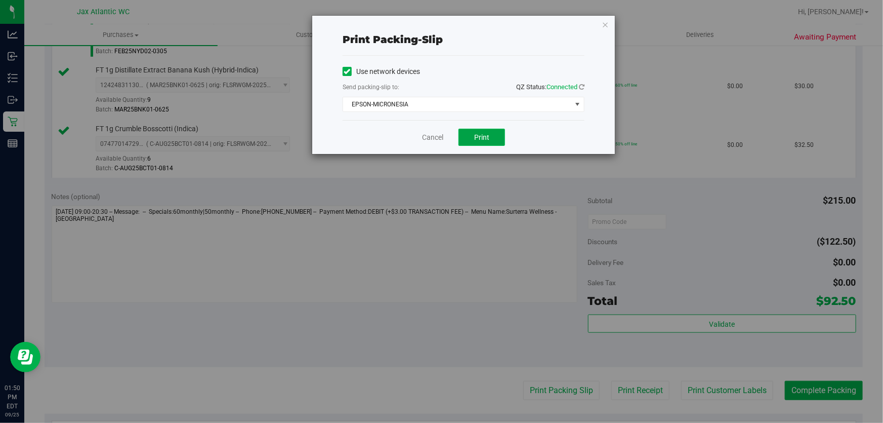
click at [491, 141] on button "Print" at bounding box center [482, 137] width 47 height 17
click at [425, 137] on link "Cancel" at bounding box center [432, 137] width 21 height 11
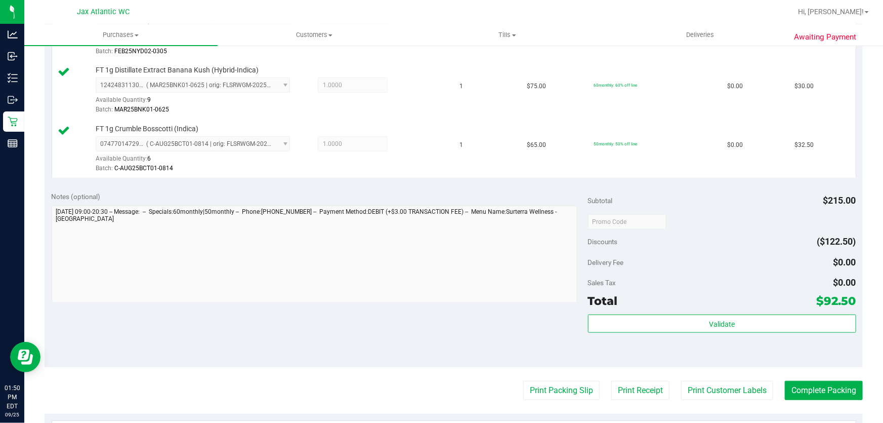
click at [800, 368] on purchase-details "Back Edit Purchase Cancel Purchase View Profile # 12003786 BioTrack ID: - Submi…" at bounding box center [454, 168] width 818 height 870
click at [798, 386] on button "Complete Packing" at bounding box center [824, 390] width 78 height 19
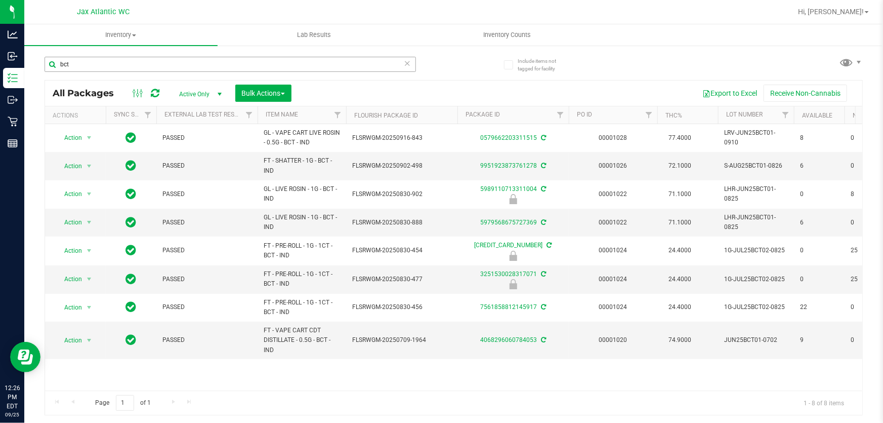
click at [170, 69] on input "bct" at bounding box center [230, 64] width 371 height 15
click at [169, 69] on input "bct" at bounding box center [230, 64] width 371 height 15
type input "hash"
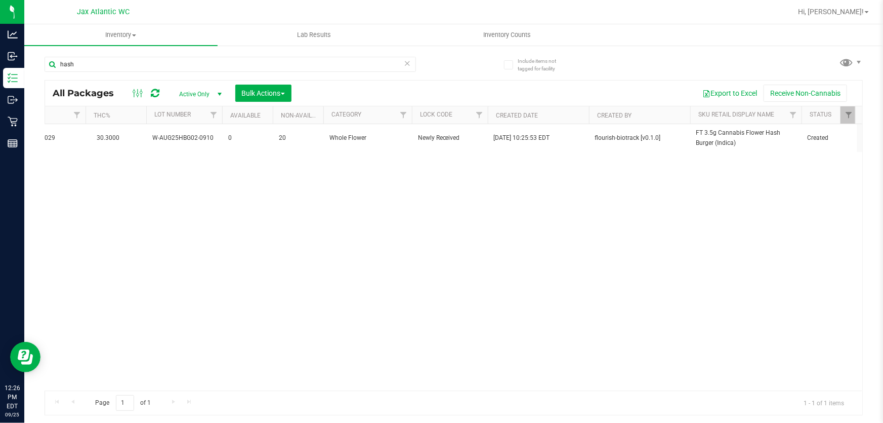
scroll to position [0, 570]
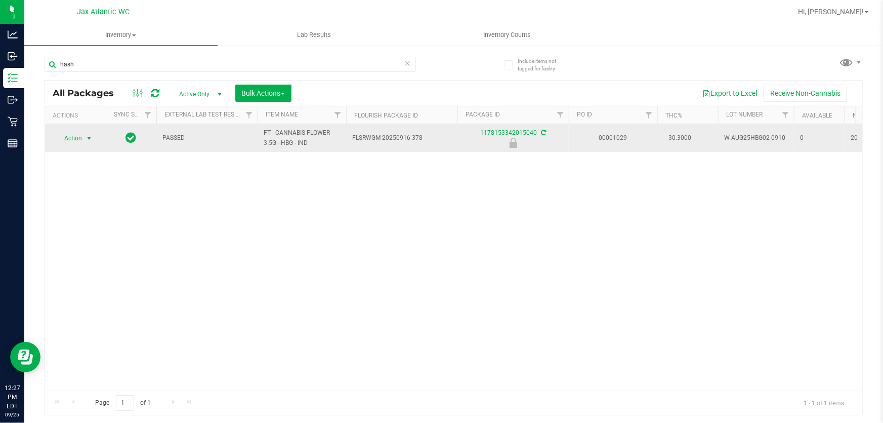
click at [83, 141] on span "select" at bounding box center [89, 138] width 13 height 14
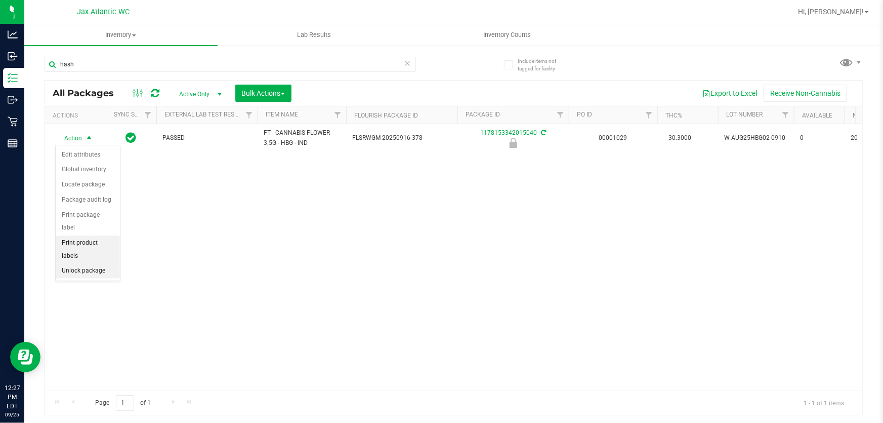
click at [93, 263] on li "Unlock package" at bounding box center [88, 270] width 64 height 15
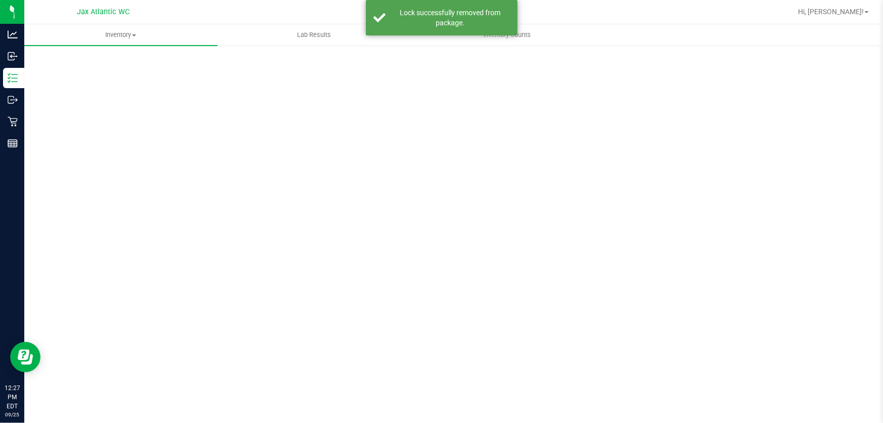
click at [92, 140] on div "Scan Packages 0" at bounding box center [454, 203] width 818 height 296
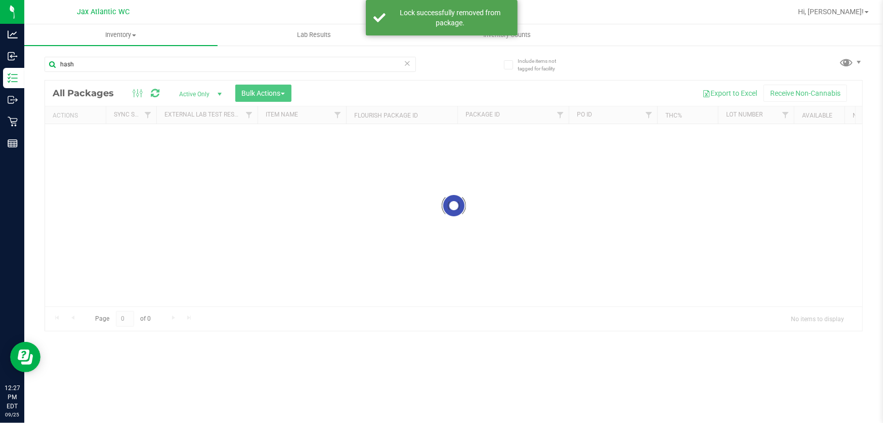
click at [91, 137] on div at bounding box center [453, 205] width 817 height 250
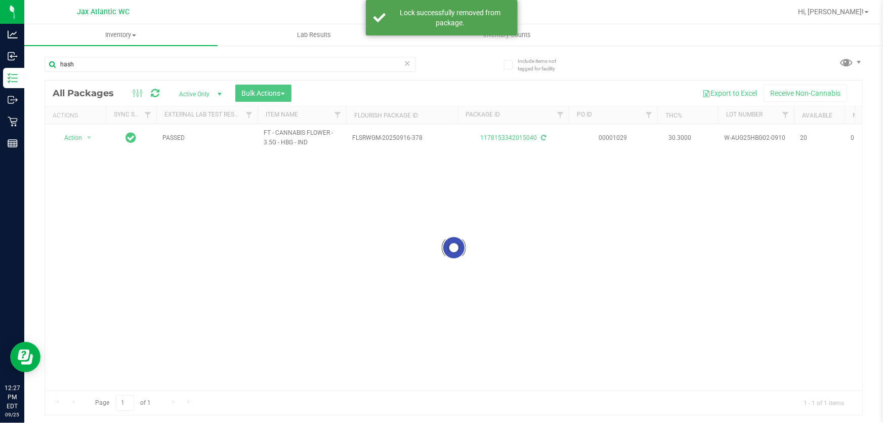
click at [91, 139] on div at bounding box center [453, 247] width 817 height 334
click at [84, 137] on div at bounding box center [453, 247] width 817 height 334
click at [90, 137] on div at bounding box center [453, 247] width 817 height 334
click at [87, 138] on div at bounding box center [453, 247] width 817 height 334
click at [90, 137] on span "select" at bounding box center [89, 138] width 8 height 8
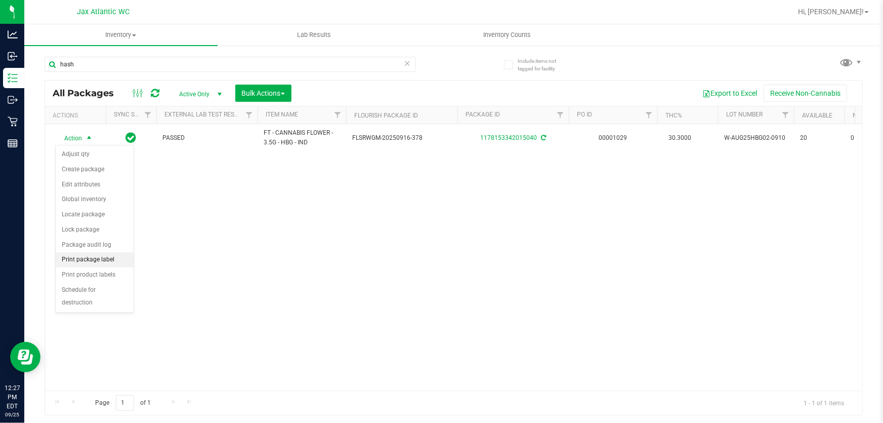
click at [106, 258] on li "Print package label" at bounding box center [95, 259] width 78 height 15
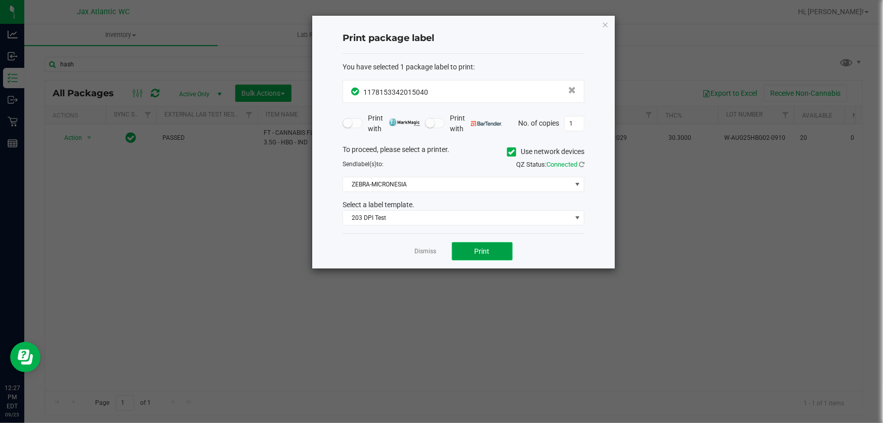
click at [466, 251] on button "Print" at bounding box center [482, 251] width 61 height 18
click at [419, 252] on link "Dismiss" at bounding box center [426, 251] width 22 height 9
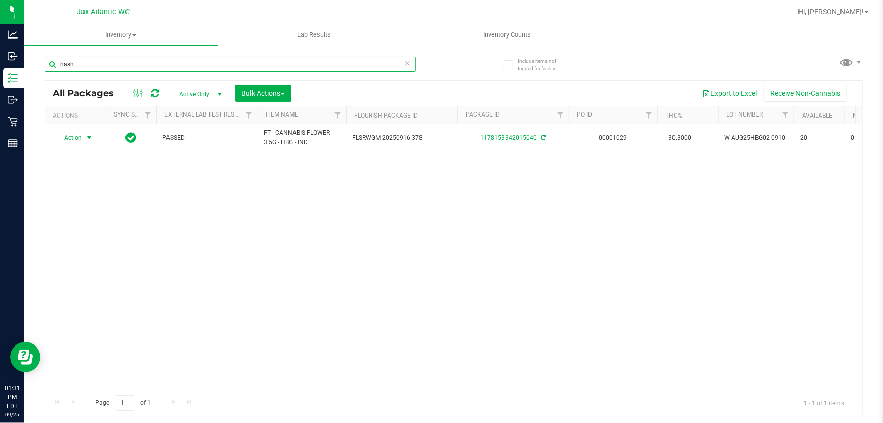
click at [137, 59] on input "hash" at bounding box center [230, 64] width 371 height 15
